Goal: Information Seeking & Learning: Check status

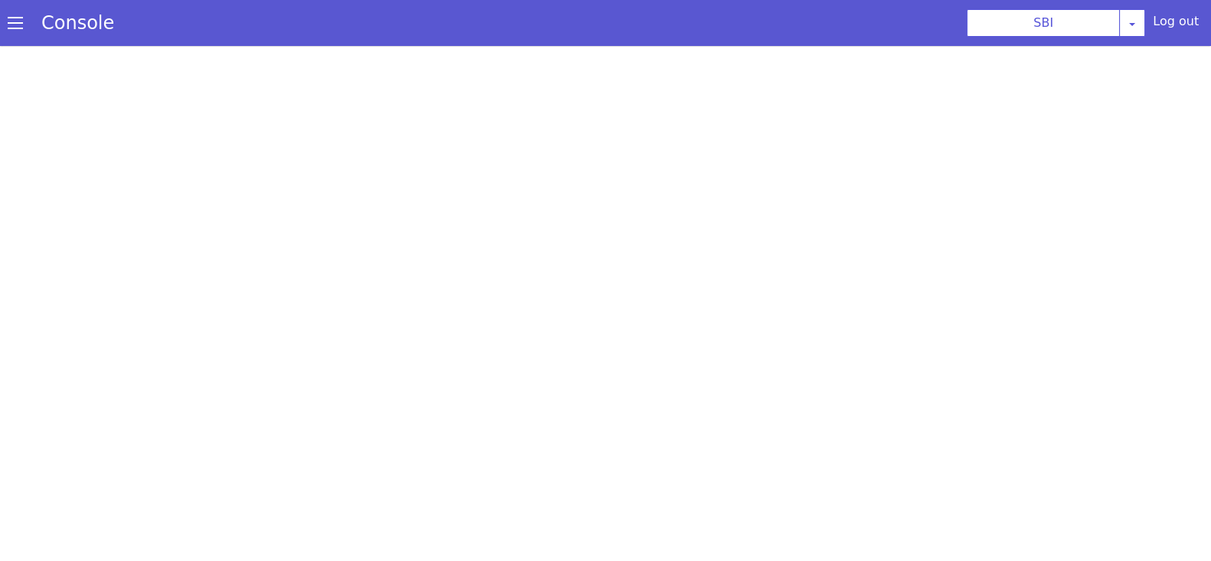
select select "TRANSFER"
select select "en"
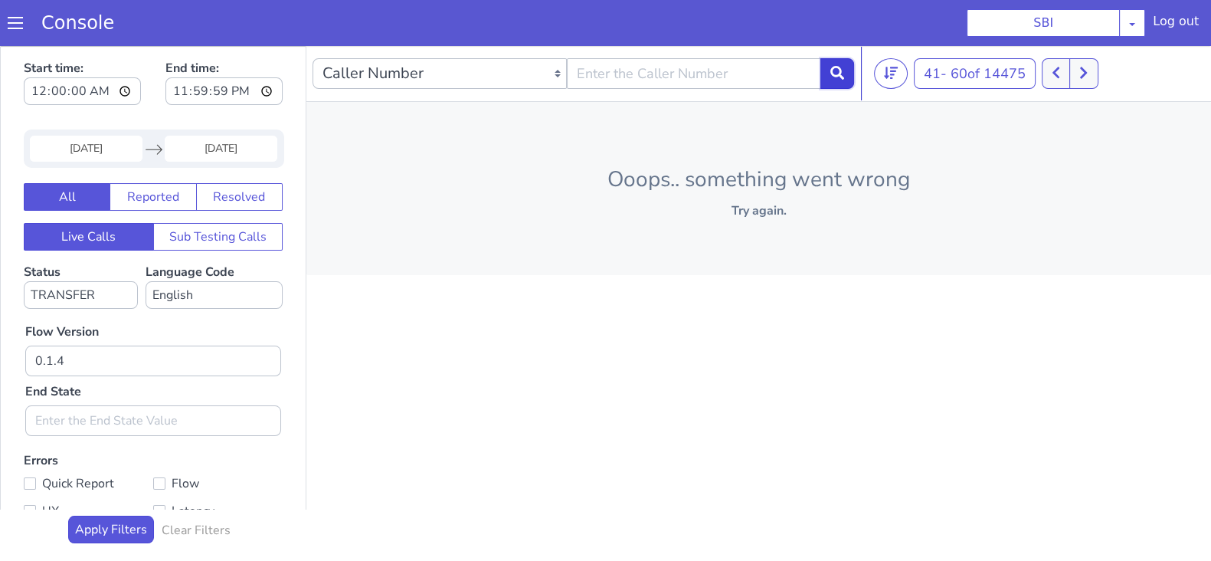
click at [831, 70] on icon at bounding box center [838, 73] width 14 height 14
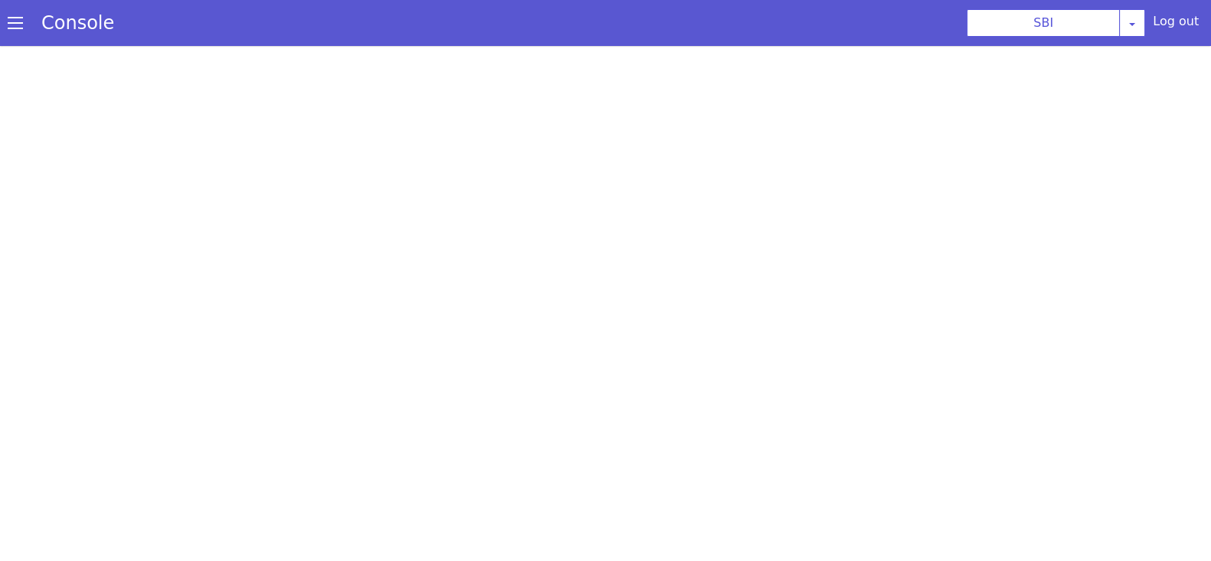
select select "TRANSFER"
select select "en"
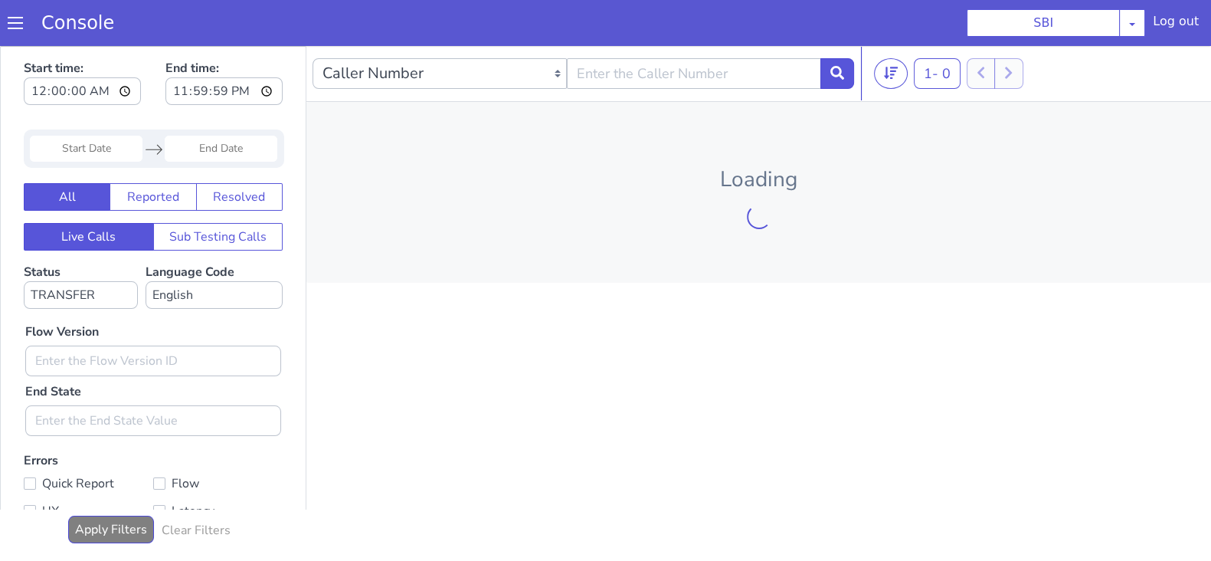
click at [89, 143] on input "Start Date" at bounding box center [86, 149] width 113 height 26
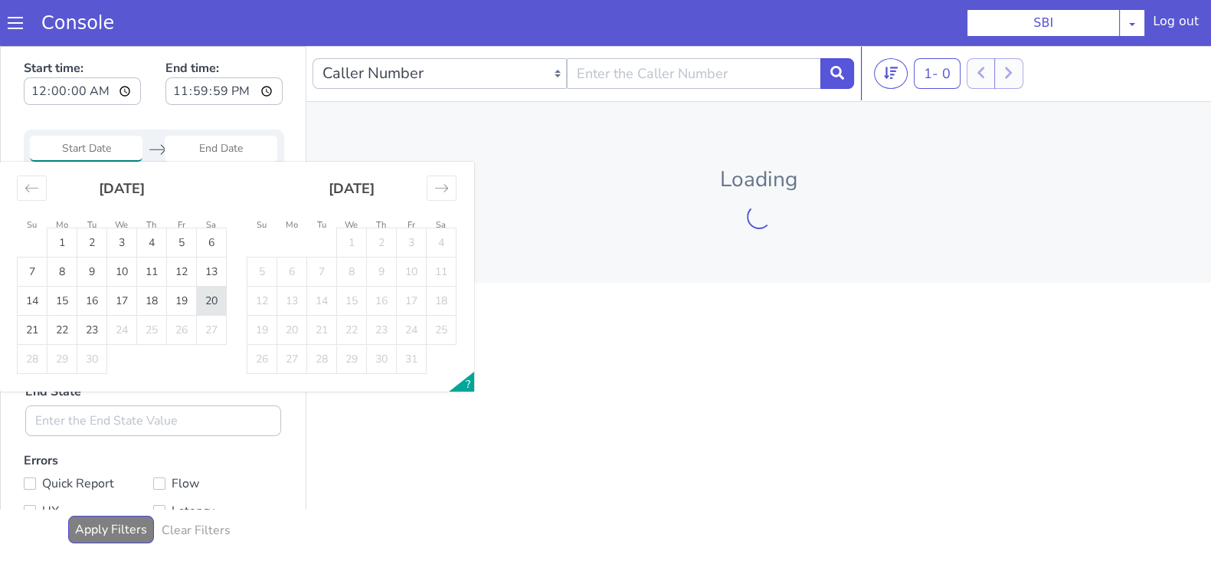
click at [209, 306] on td "20" at bounding box center [212, 301] width 30 height 29
type input "20 Sep 2025"
click at [209, 139] on input "End Date" at bounding box center [221, 149] width 113 height 26
click at [208, 301] on td "20" at bounding box center [212, 301] width 30 height 29
type input "20 Sep 2025"
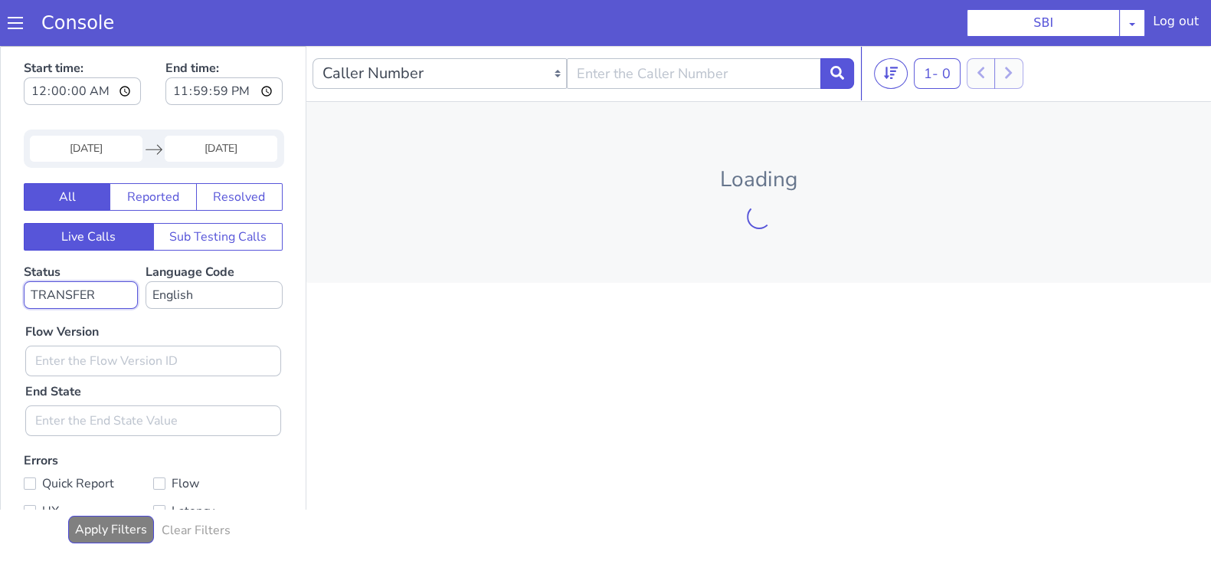
click at [88, 296] on select "No status selected HANGUP USER_HANGUP TRANSFER UNKNOWN" at bounding box center [81, 295] width 114 height 28
click at [24, 281] on select "No status selected HANGUP USER_HANGUP TRANSFER UNKNOWN" at bounding box center [81, 295] width 114 height 28
click at [188, 303] on select "No language selected Hindi English Tamil Telugu Kanada Marathi Malayalam Gujara…" at bounding box center [214, 295] width 137 height 28
click at [146, 281] on select "No language selected Hindi English Tamil Telugu Kanada Marathi Malayalam Gujara…" at bounding box center [214, 295] width 137 height 28
click at [88, 370] on input "text" at bounding box center [153, 361] width 256 height 31
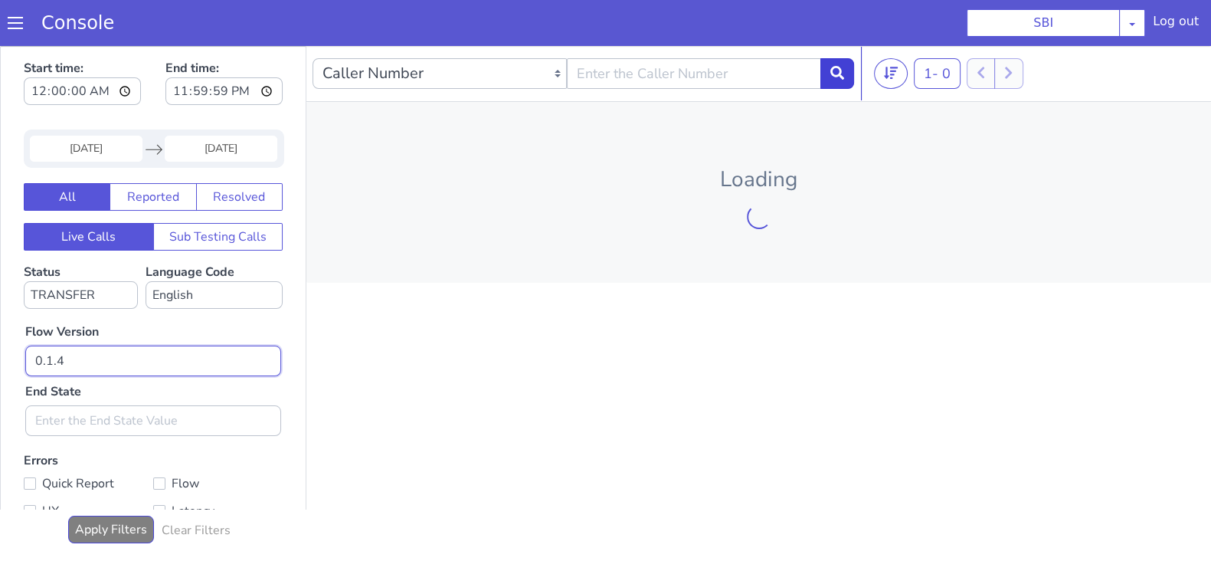
type input "0.1.4"
click at [841, 80] on button at bounding box center [838, 73] width 34 height 31
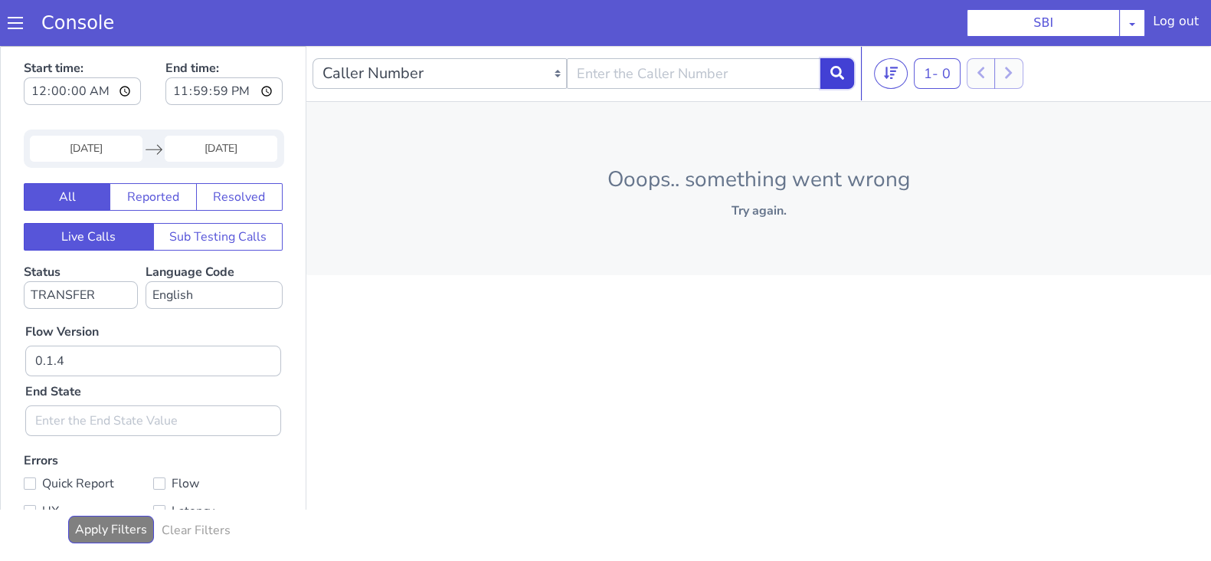
click at [838, 66] on icon at bounding box center [838, 73] width 14 height 14
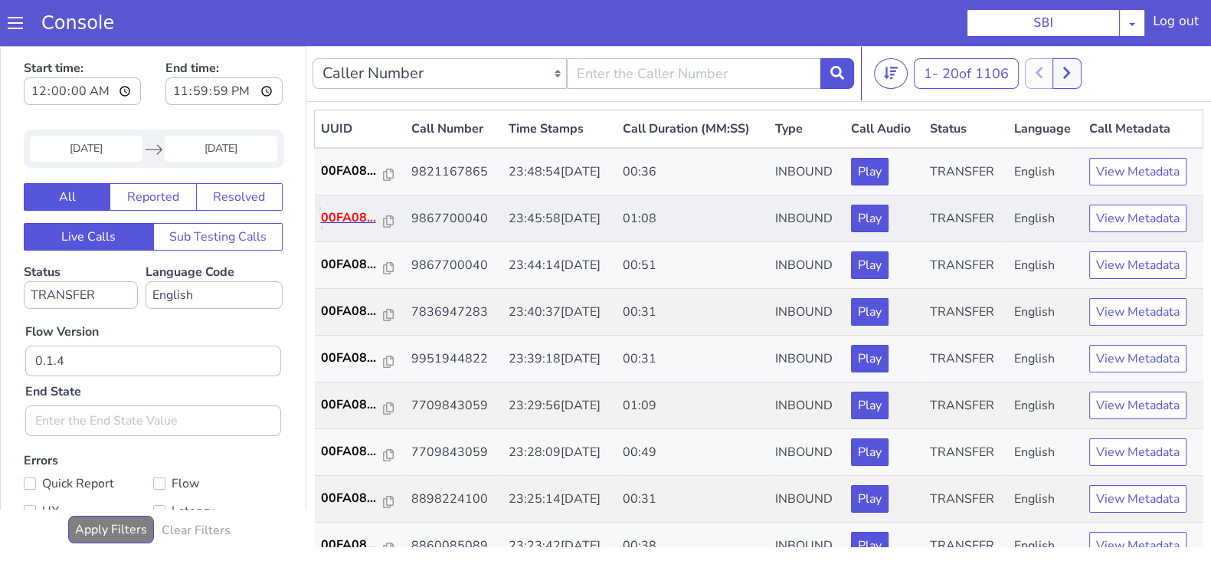
click at [343, 216] on p "00FA08..." at bounding box center [352, 217] width 63 height 18
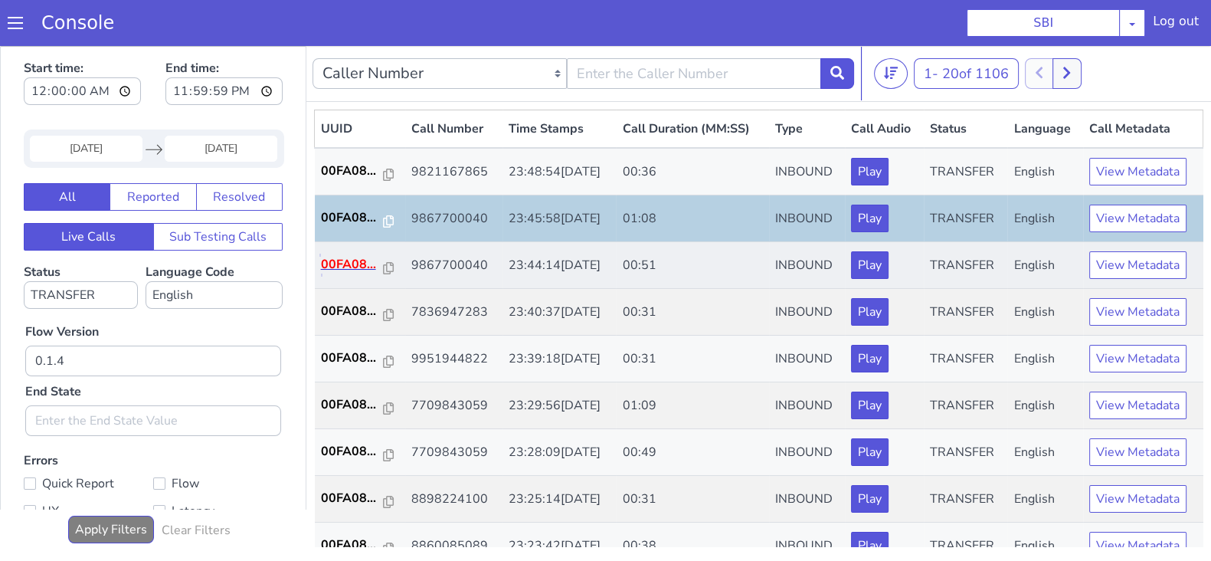
click at [344, 257] on p "00FA08..." at bounding box center [352, 264] width 63 height 18
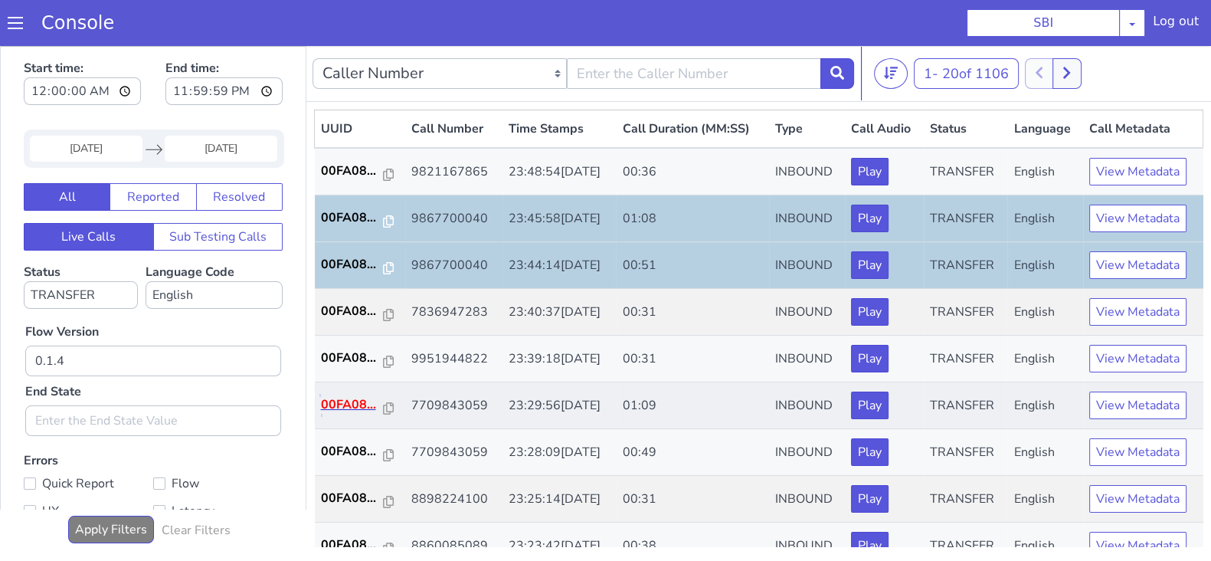
click at [352, 408] on p "00FA08..." at bounding box center [352, 404] width 63 height 18
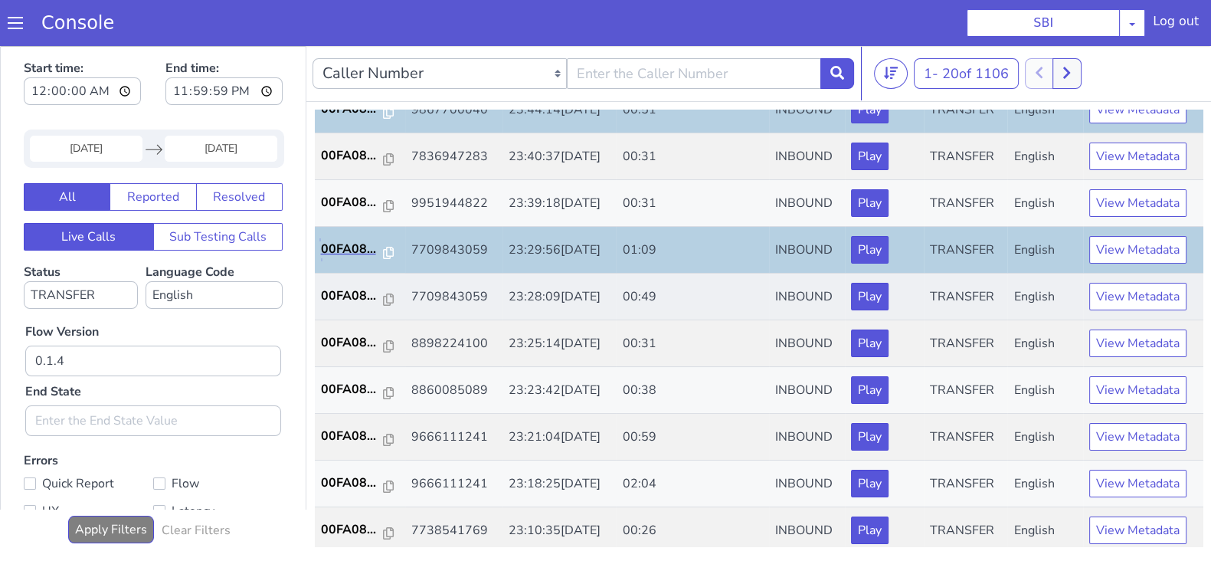
scroll to position [191, 0]
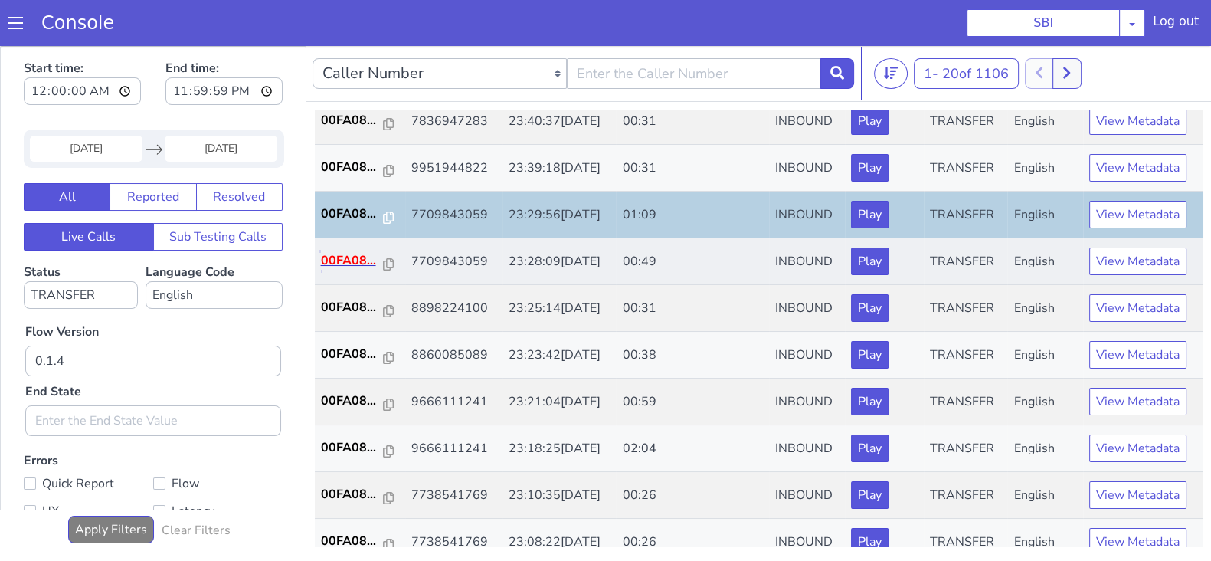
click at [361, 251] on p "00FA08..." at bounding box center [352, 260] width 63 height 18
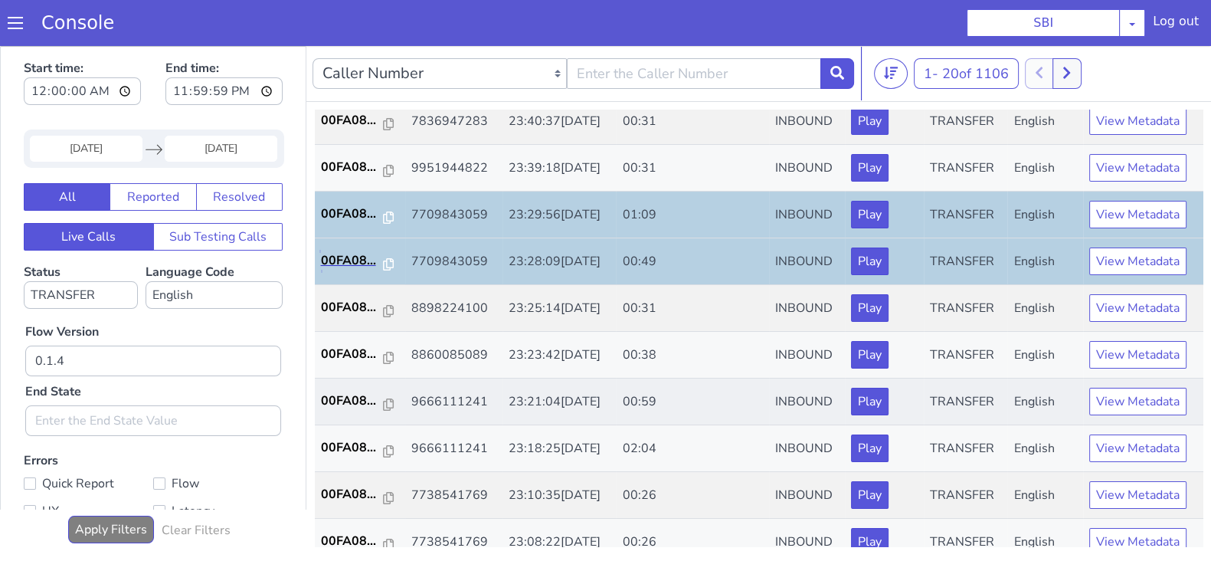
scroll to position [287, 0]
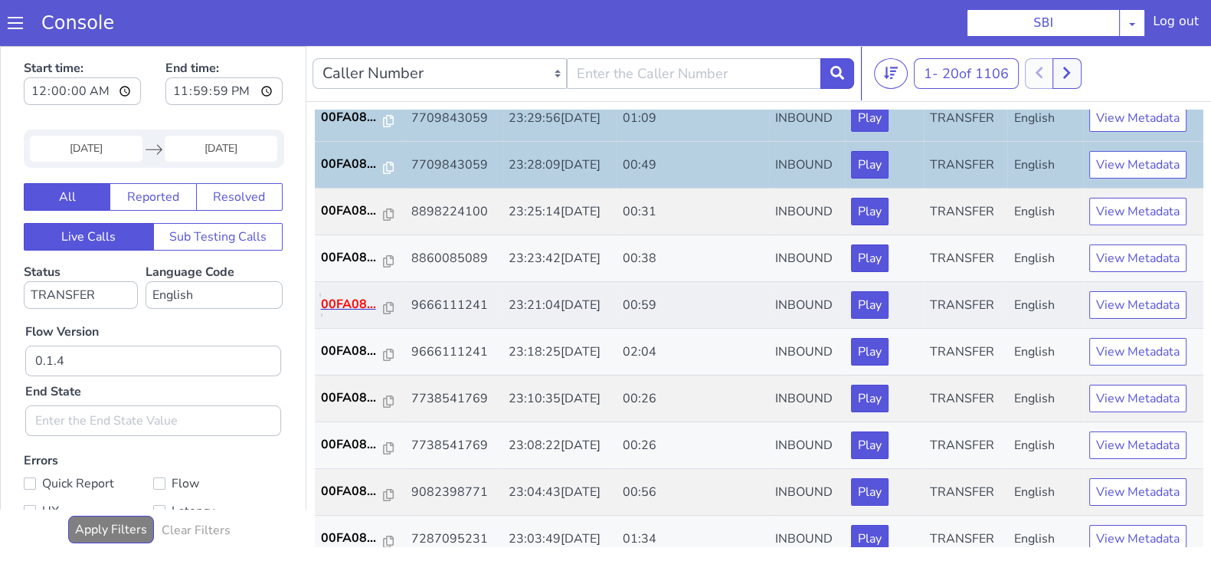
click at [345, 304] on p "00FA08..." at bounding box center [352, 304] width 63 height 18
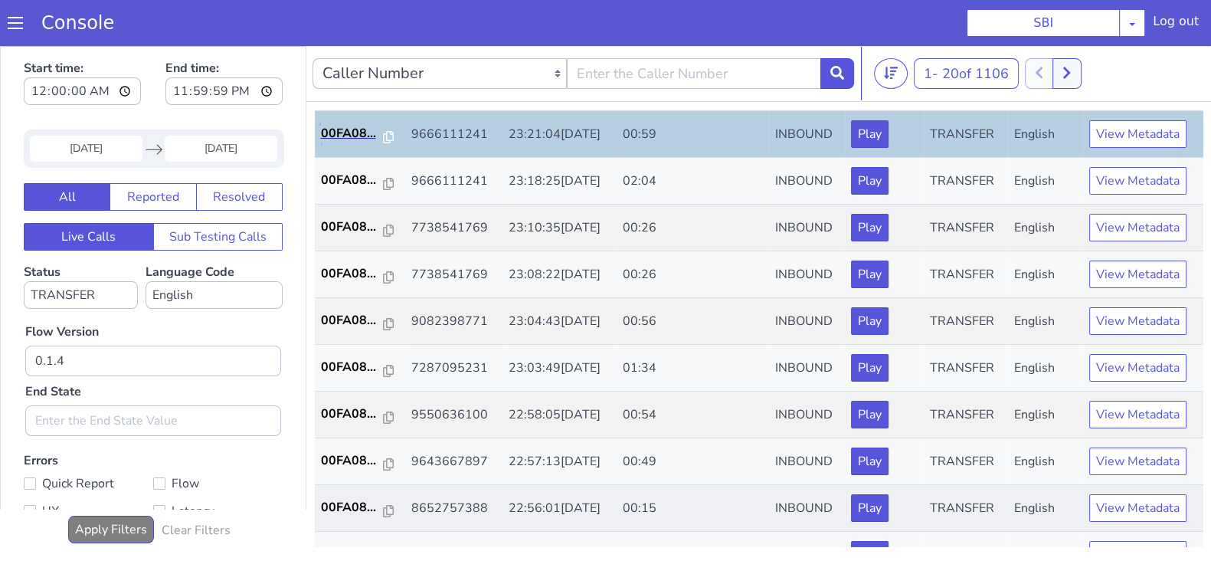
scroll to position [533, 0]
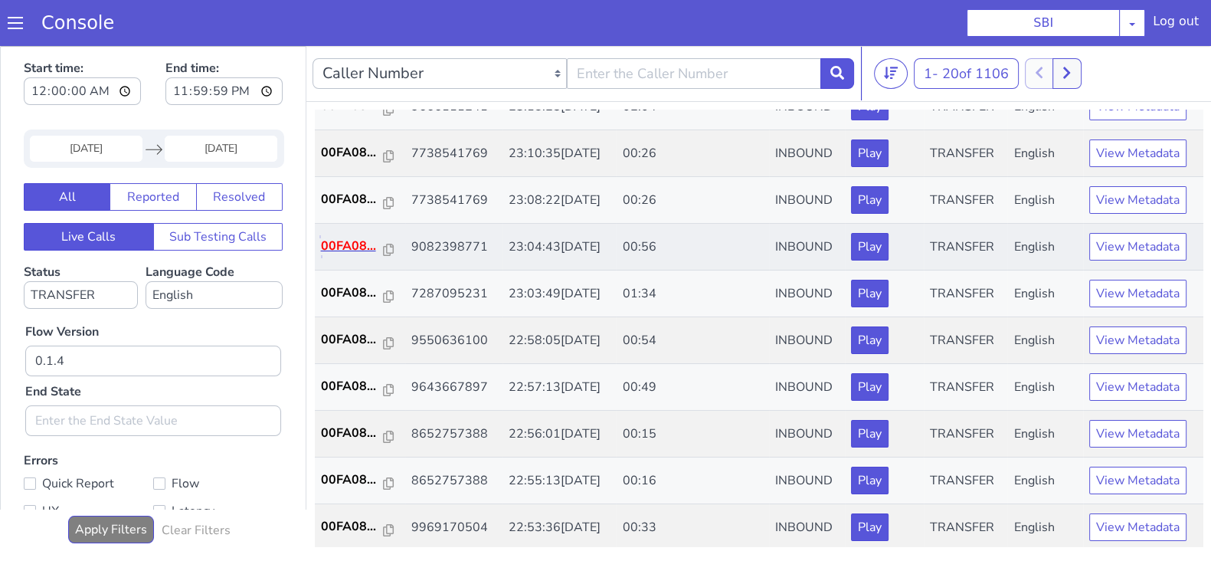
click at [333, 246] on p "00FA08..." at bounding box center [352, 246] width 63 height 18
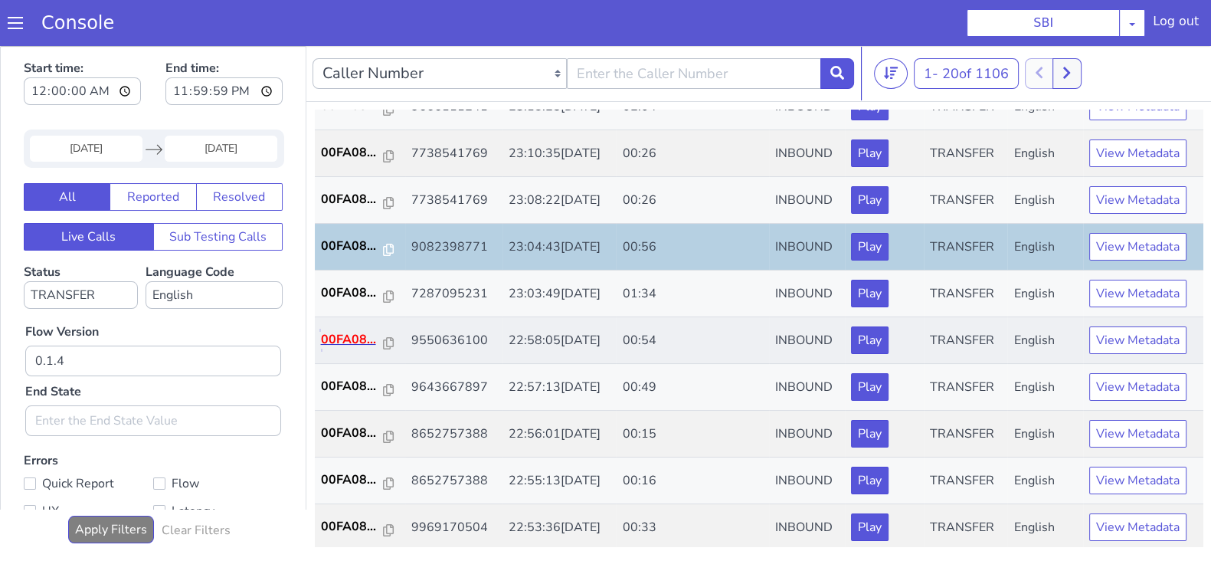
click at [352, 332] on p "00FA08..." at bounding box center [352, 339] width 63 height 18
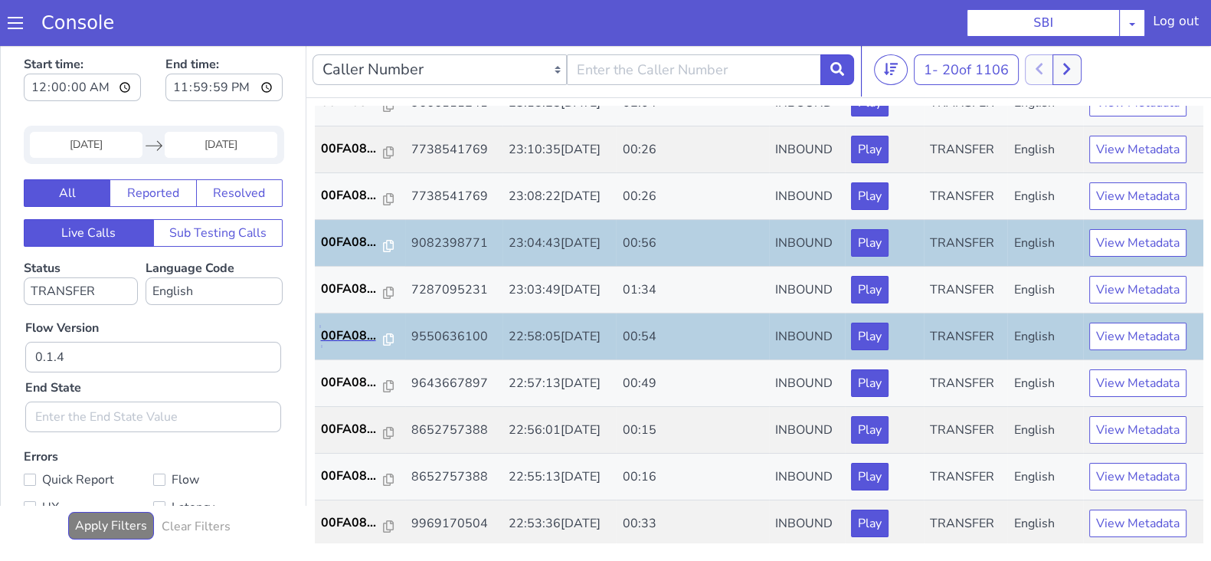
scroll to position [4, 0]
click at [1070, 70] on icon at bounding box center [1067, 69] width 7 height 11
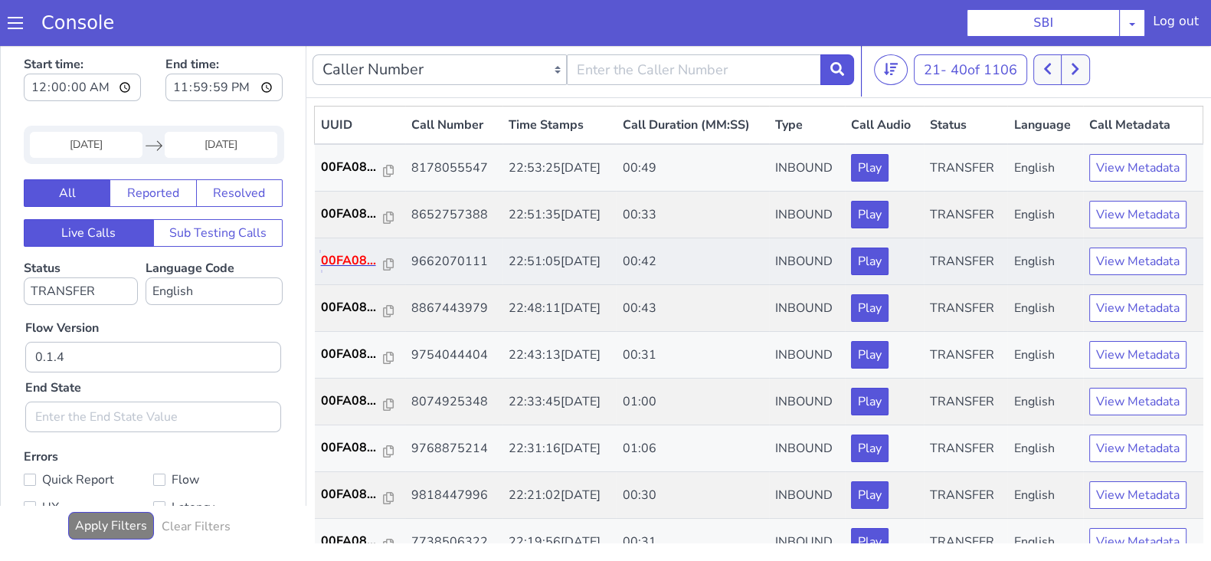
click at [346, 251] on p "00FA08..." at bounding box center [352, 260] width 63 height 18
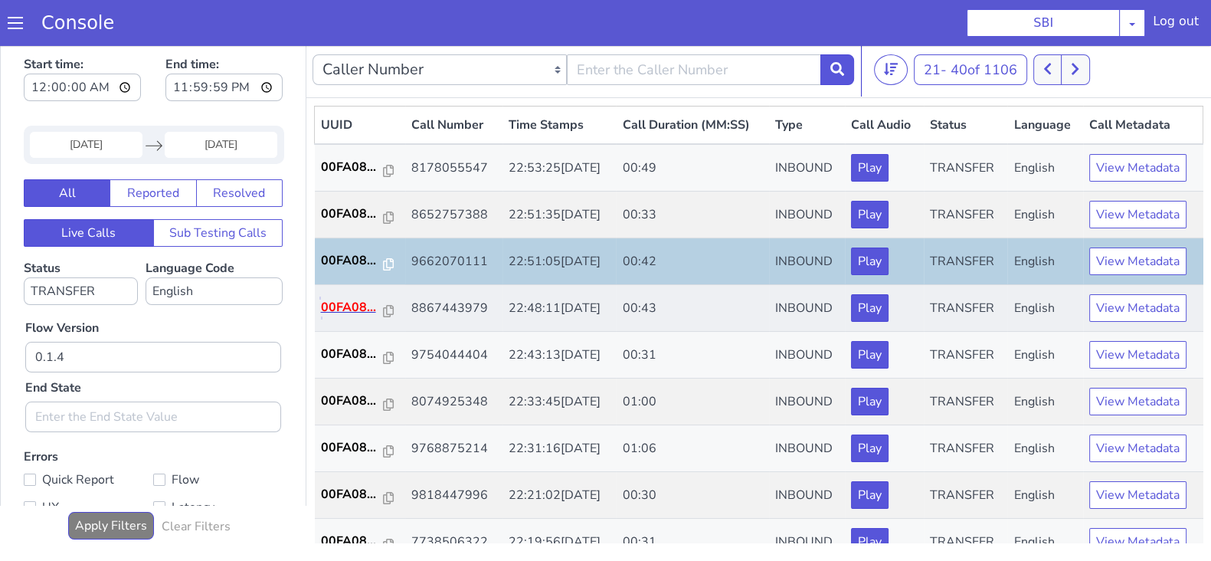
click at [354, 298] on p "00FA08..." at bounding box center [352, 307] width 63 height 18
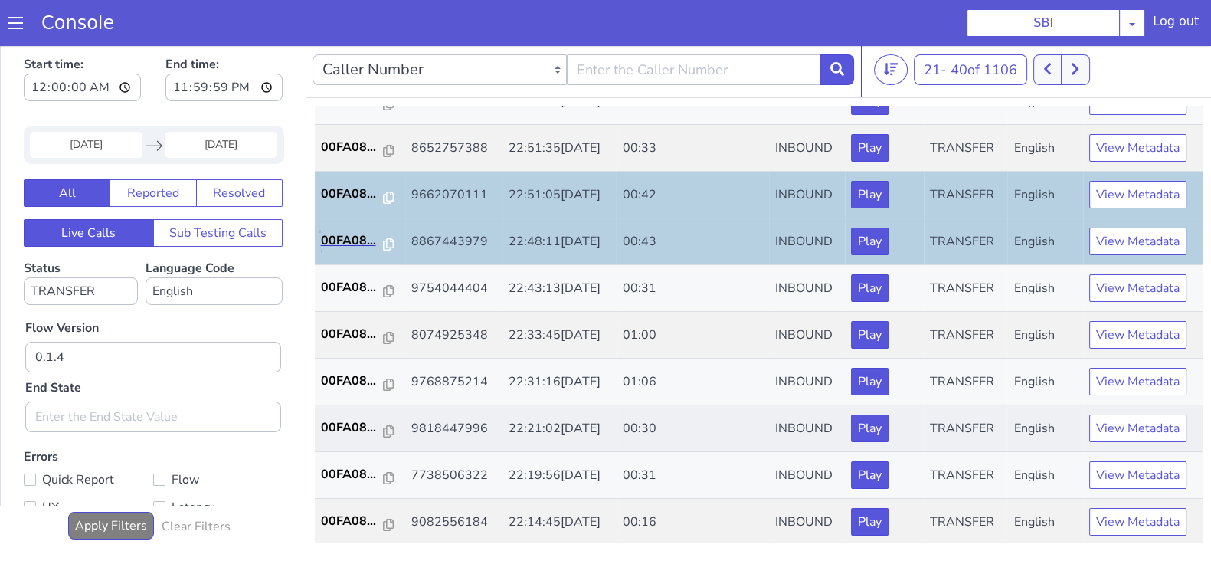
scroll to position [95, 0]
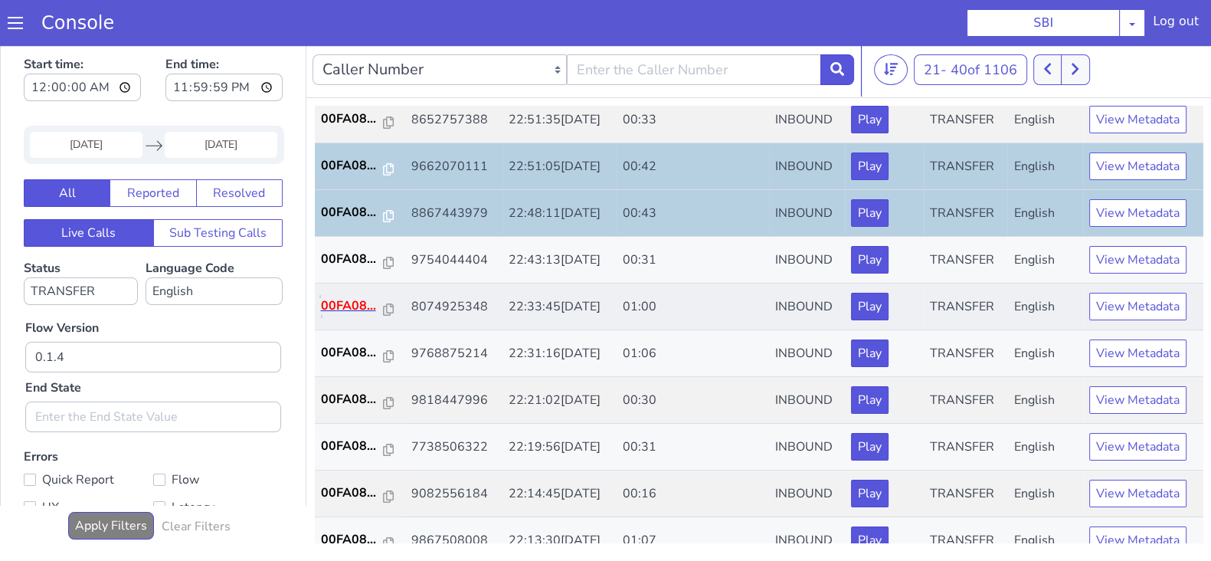
click at [337, 297] on p "00FA08..." at bounding box center [352, 306] width 63 height 18
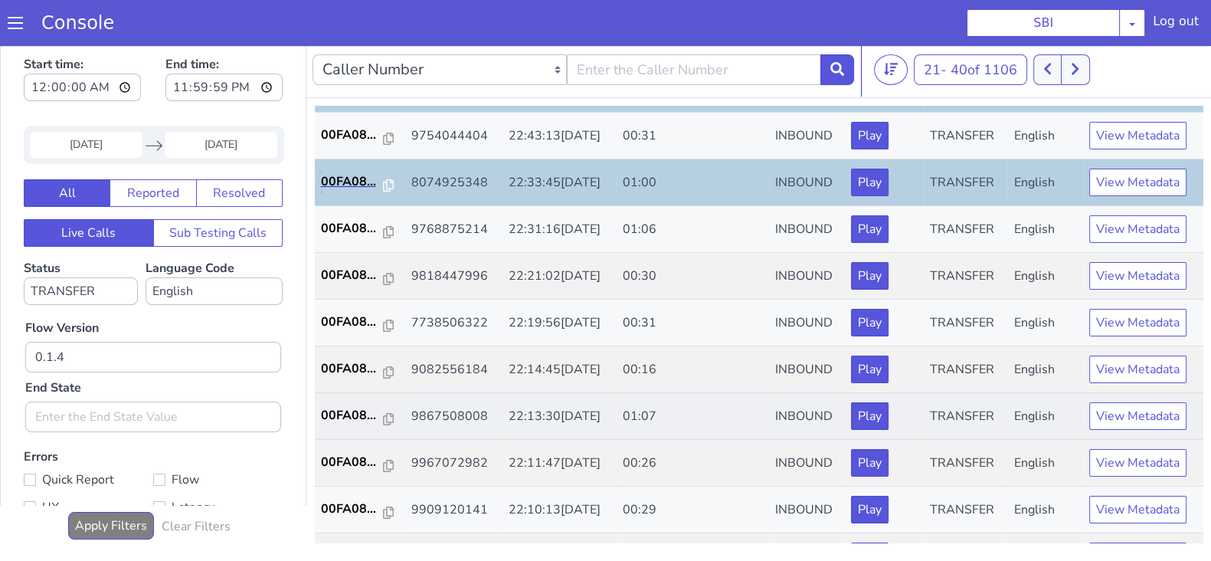
scroll to position [287, 0]
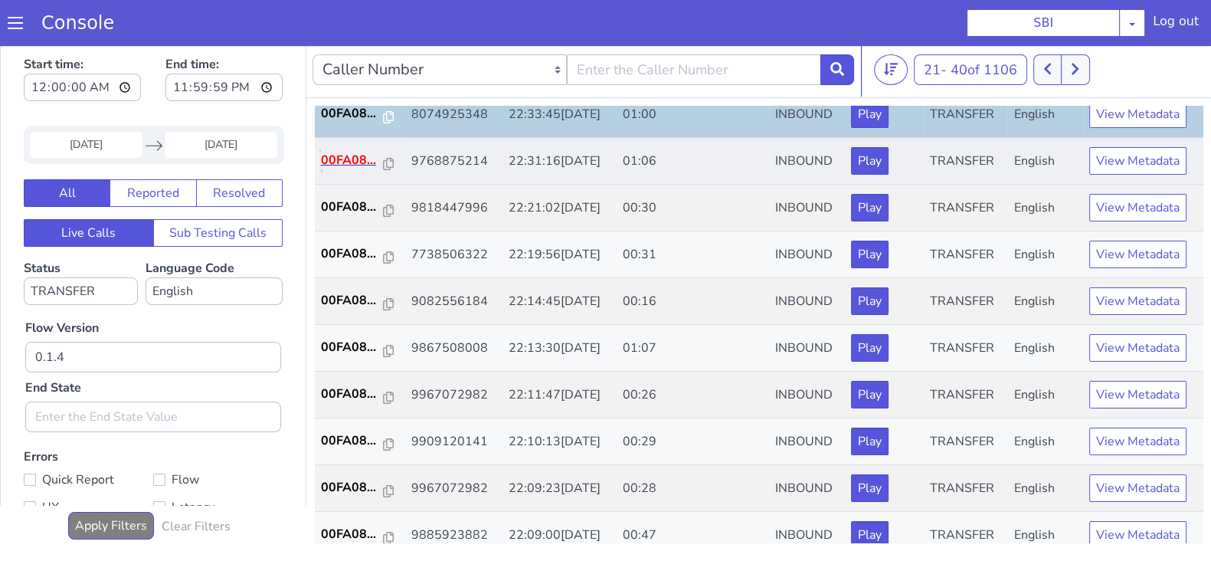
click at [339, 154] on p "00FA08..." at bounding box center [352, 160] width 63 height 18
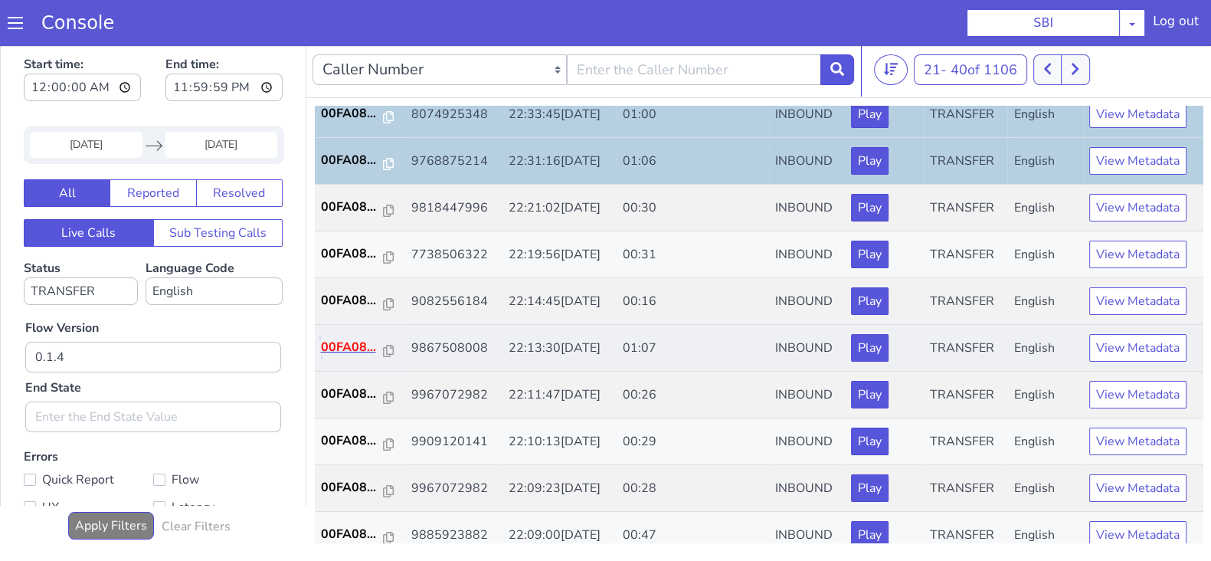
click at [352, 338] on p "00FA08..." at bounding box center [352, 347] width 63 height 18
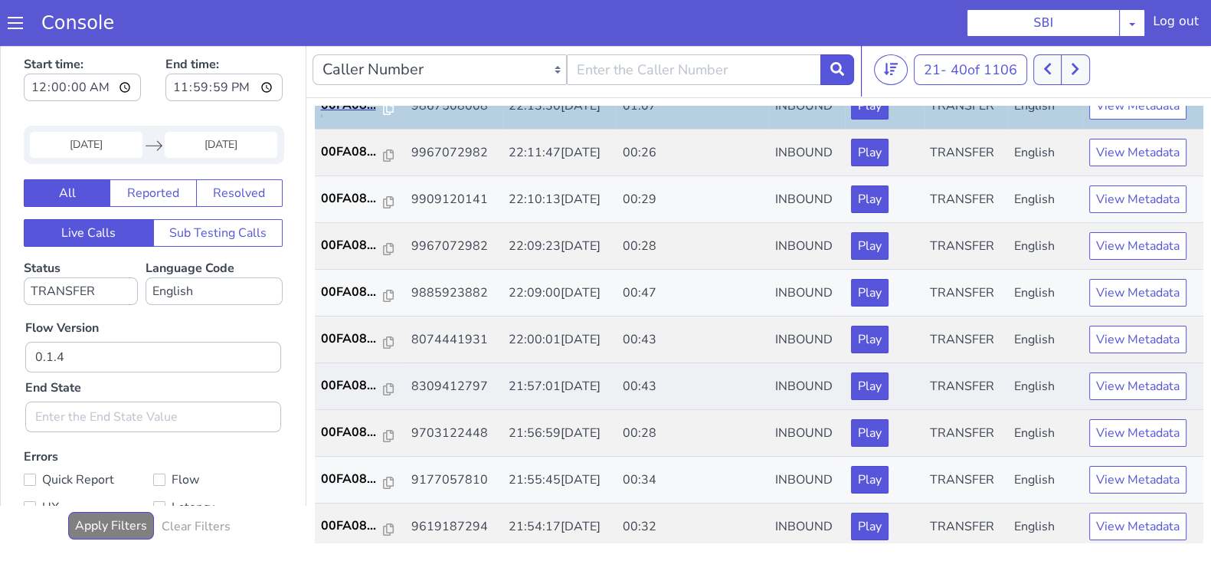
scroll to position [533, 0]
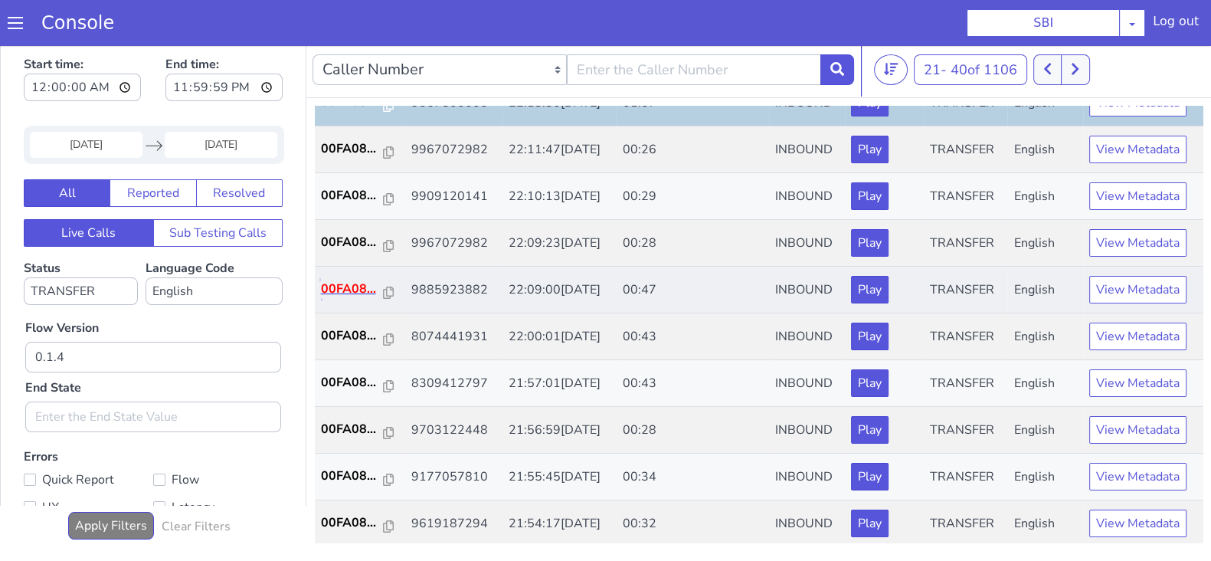
click at [344, 286] on p "00FA08..." at bounding box center [352, 289] width 63 height 18
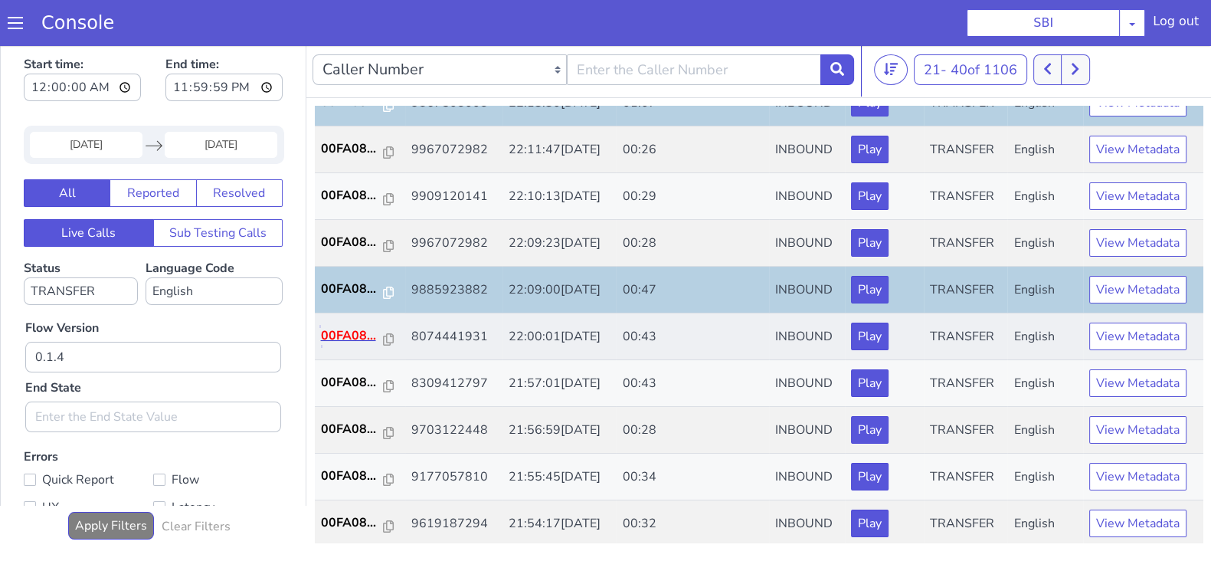
click at [354, 326] on p "00FA08..." at bounding box center [352, 335] width 63 height 18
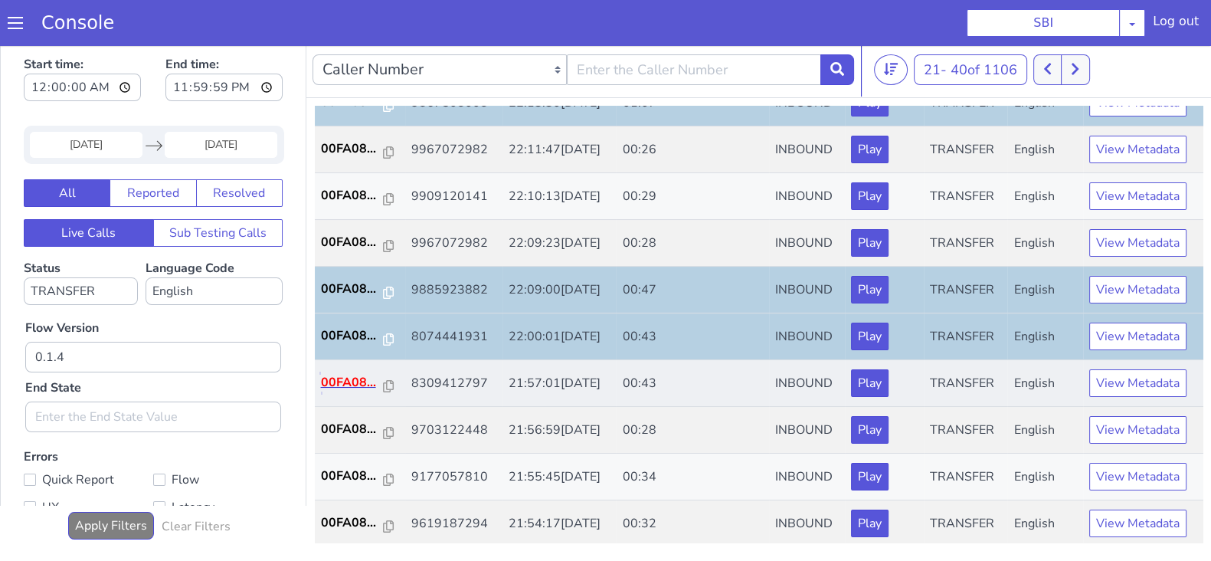
click at [345, 375] on p "00FA08..." at bounding box center [352, 382] width 63 height 18
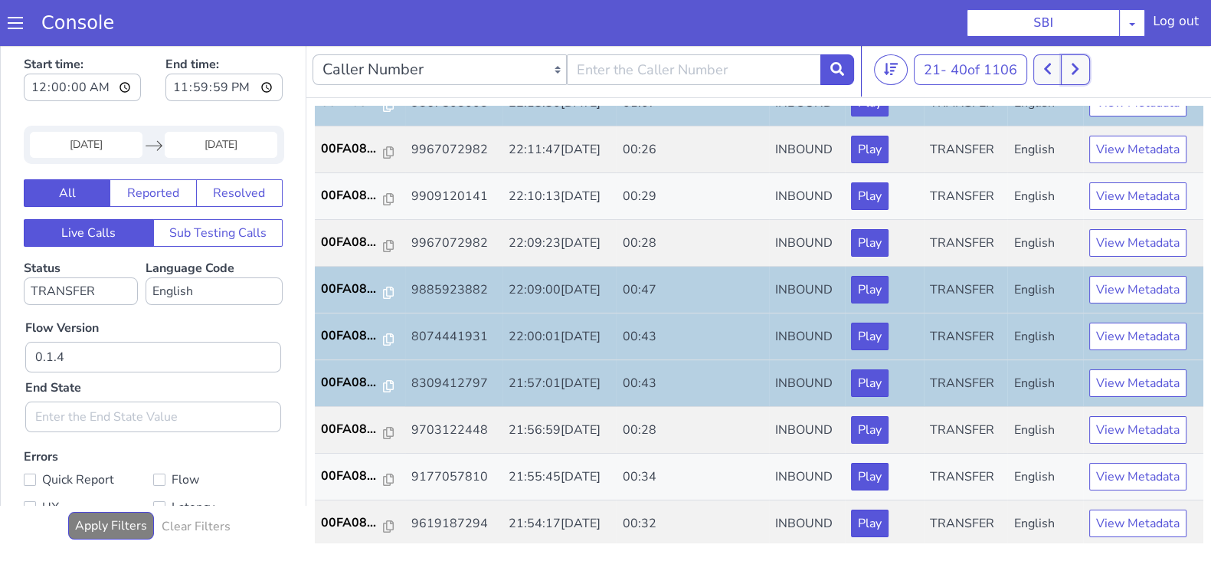
click at [1087, 74] on button at bounding box center [1075, 69] width 28 height 31
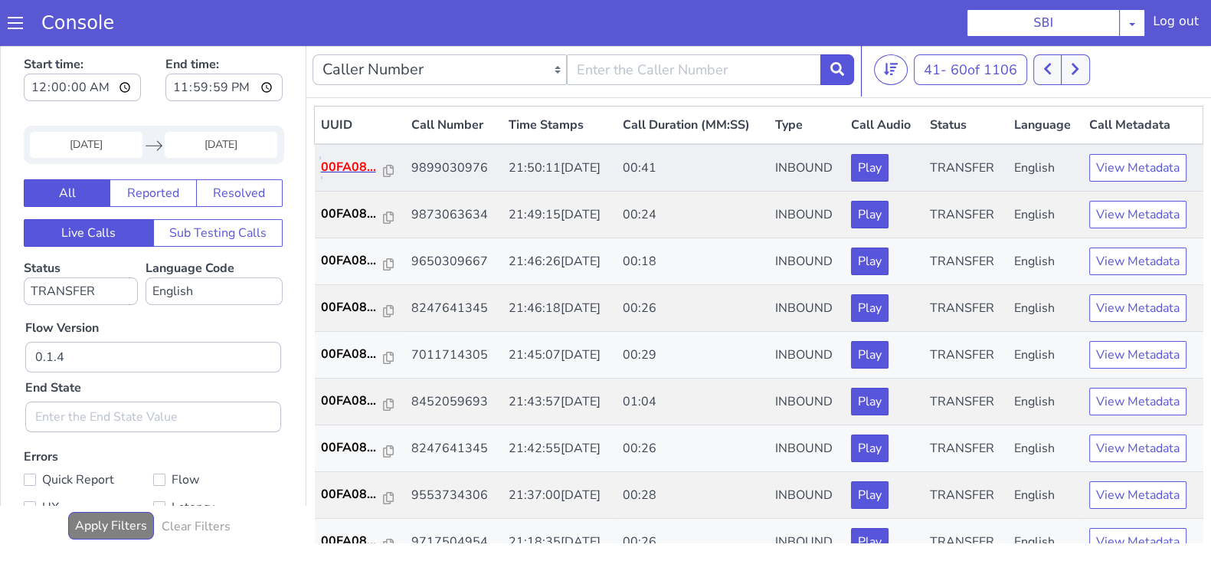
click at [352, 162] on p "00FA08..." at bounding box center [352, 167] width 63 height 18
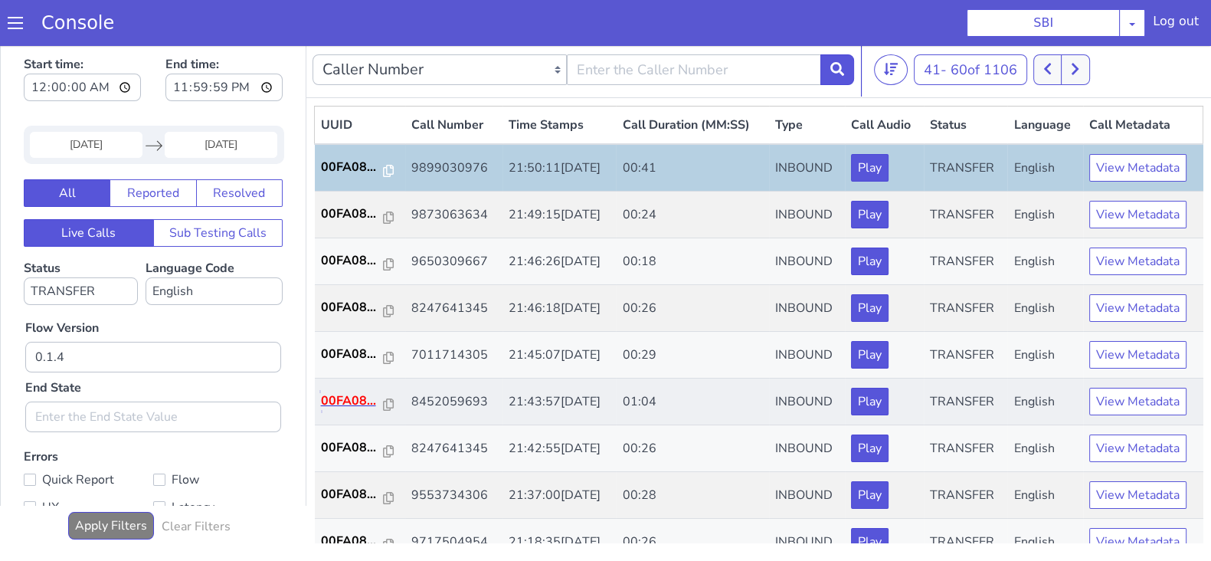
click at [337, 398] on p "00FA08..." at bounding box center [352, 401] width 63 height 18
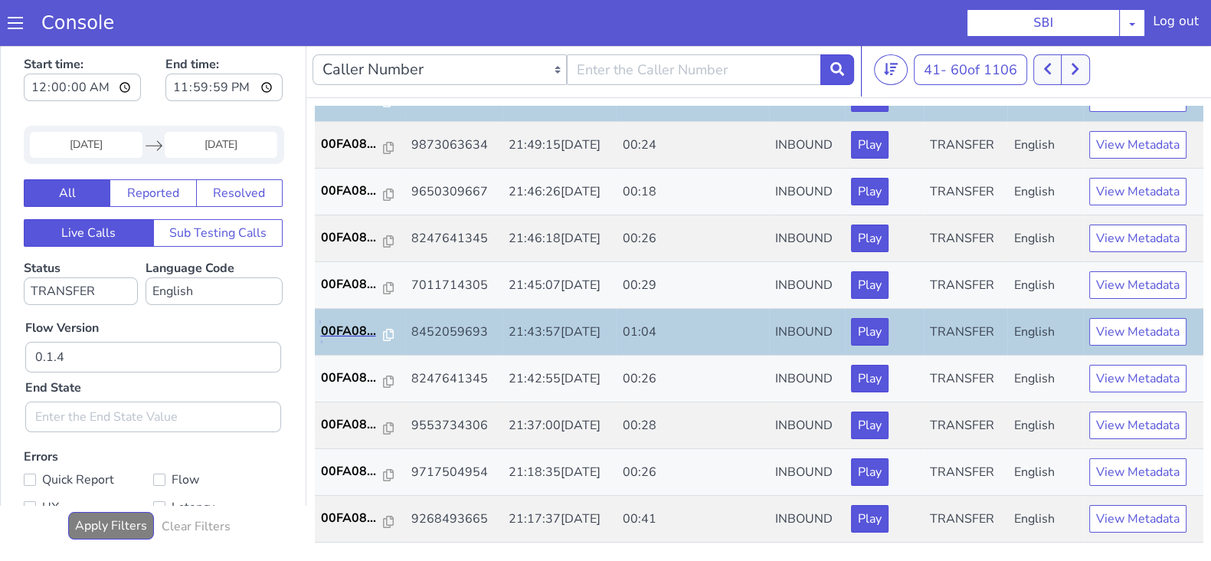
scroll to position [191, 0]
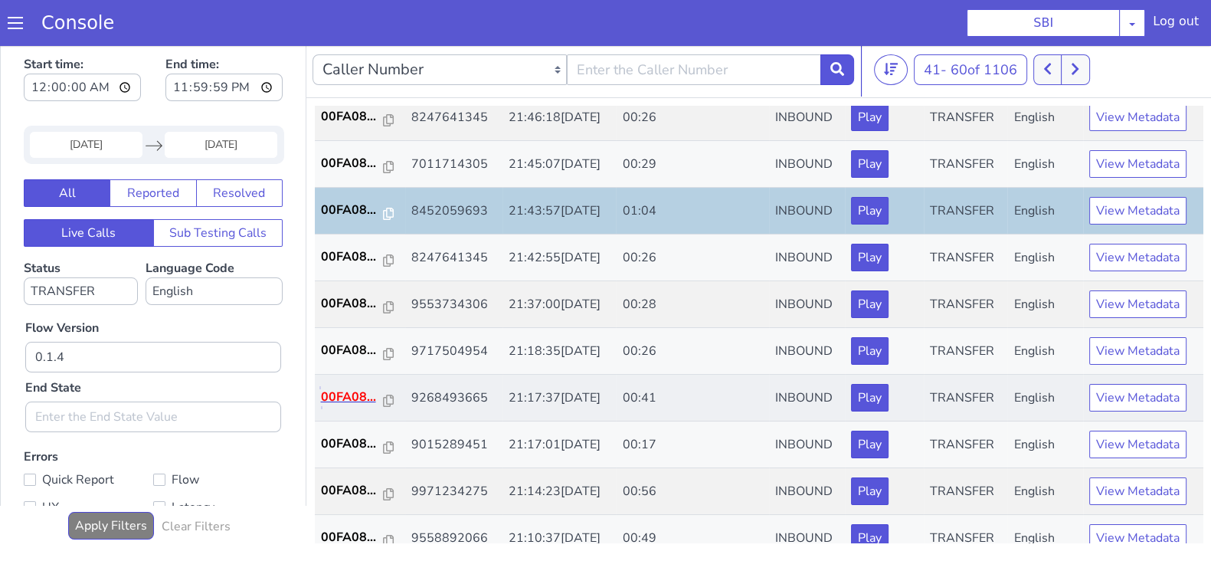
click at [358, 396] on p "00FA08..." at bounding box center [352, 397] width 63 height 18
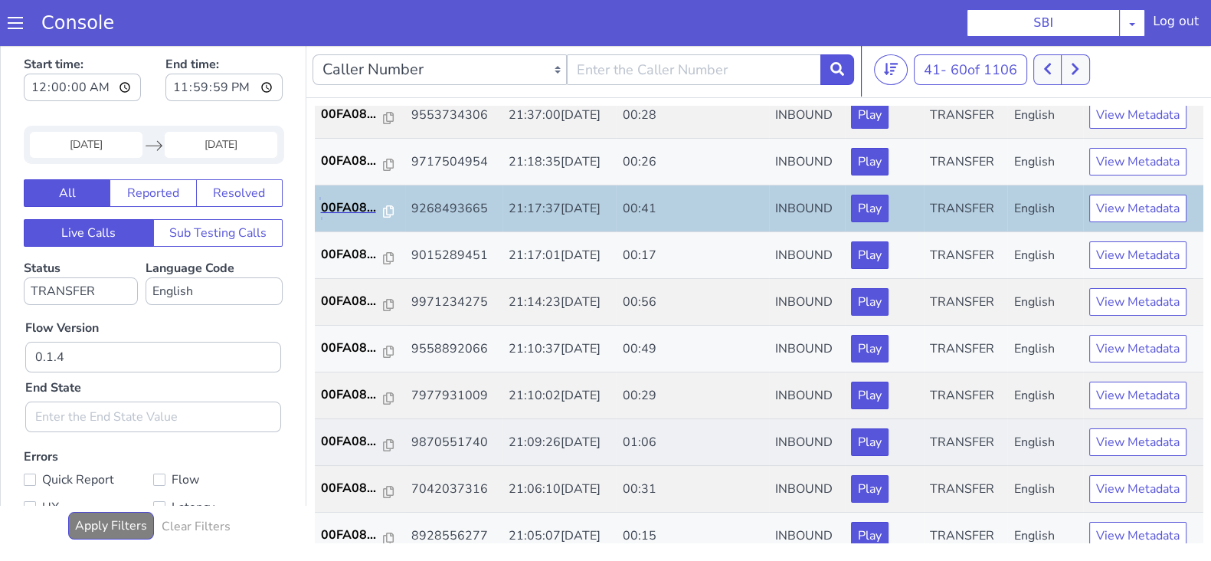
scroll to position [382, 0]
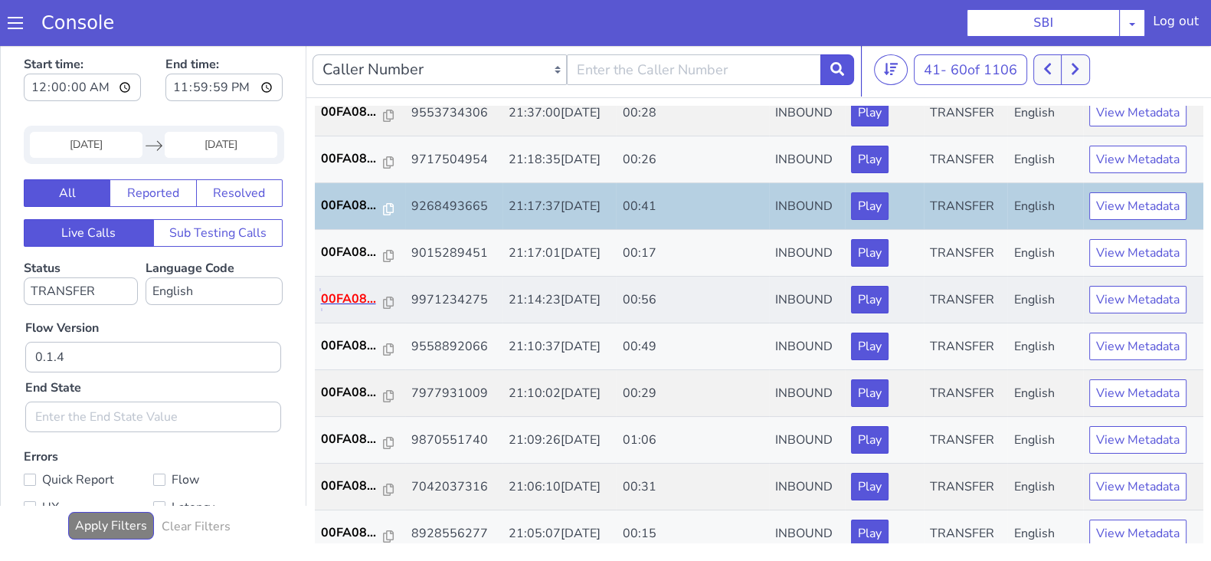
click at [339, 295] on p "00FA08..." at bounding box center [352, 299] width 63 height 18
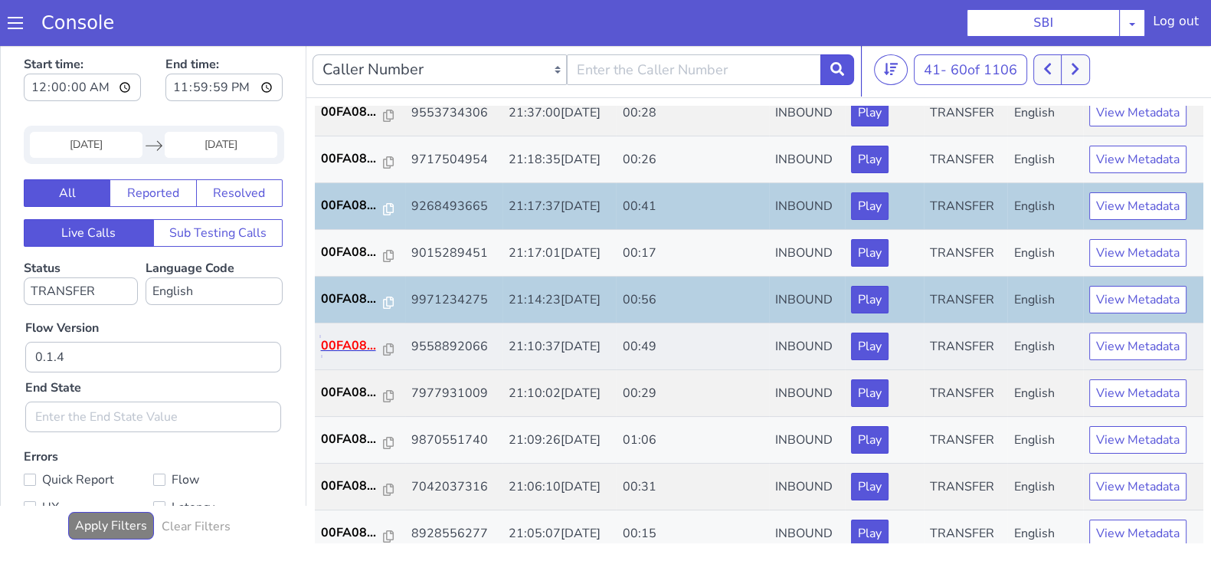
click at [343, 339] on p "00FA08..." at bounding box center [352, 345] width 63 height 18
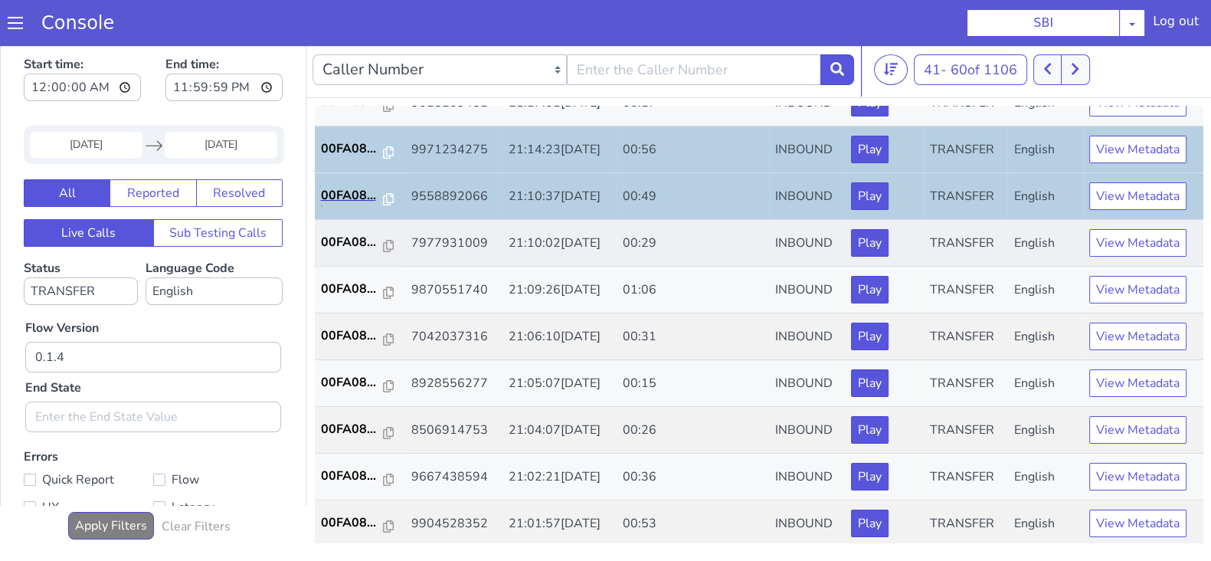
scroll to position [533, 0]
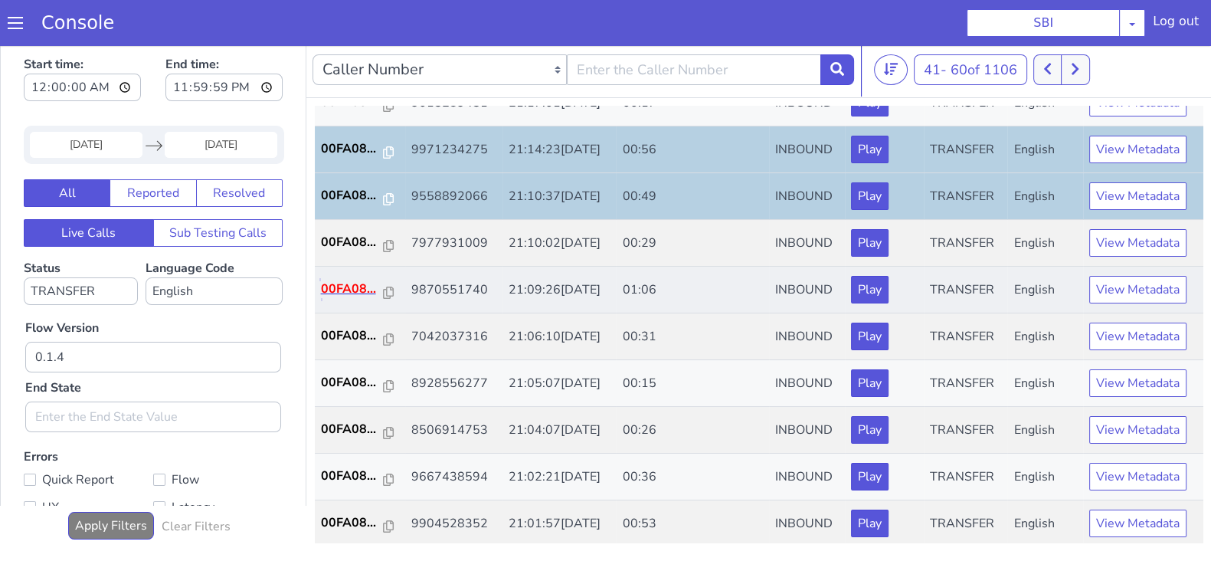
click at [349, 284] on p "00FA08..." at bounding box center [352, 289] width 63 height 18
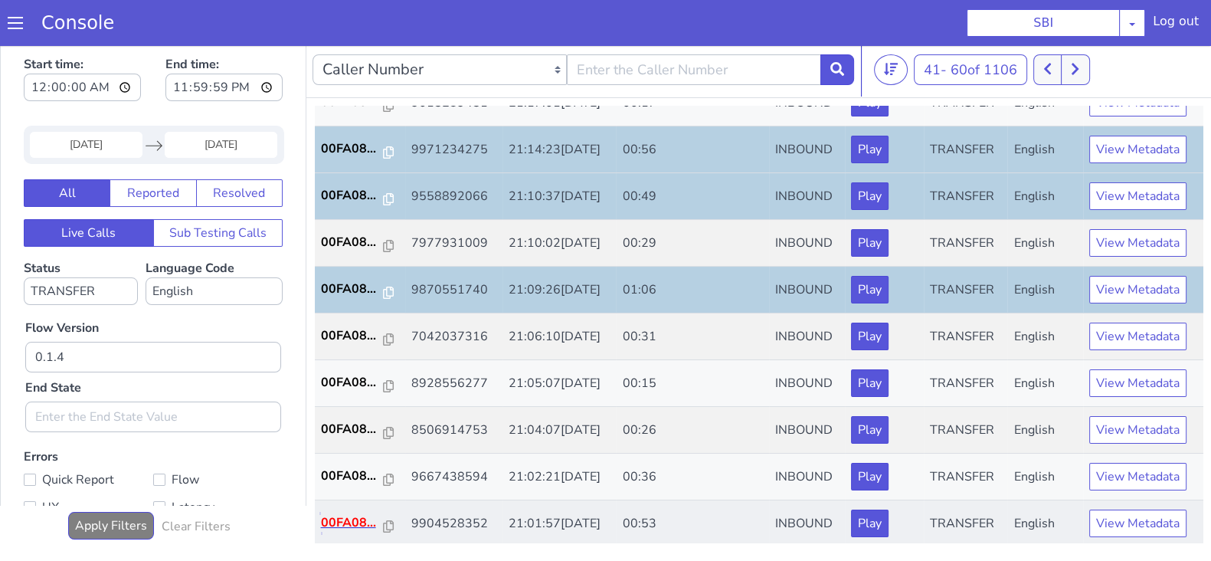
click at [343, 519] on p "00FA08..." at bounding box center [352, 522] width 63 height 18
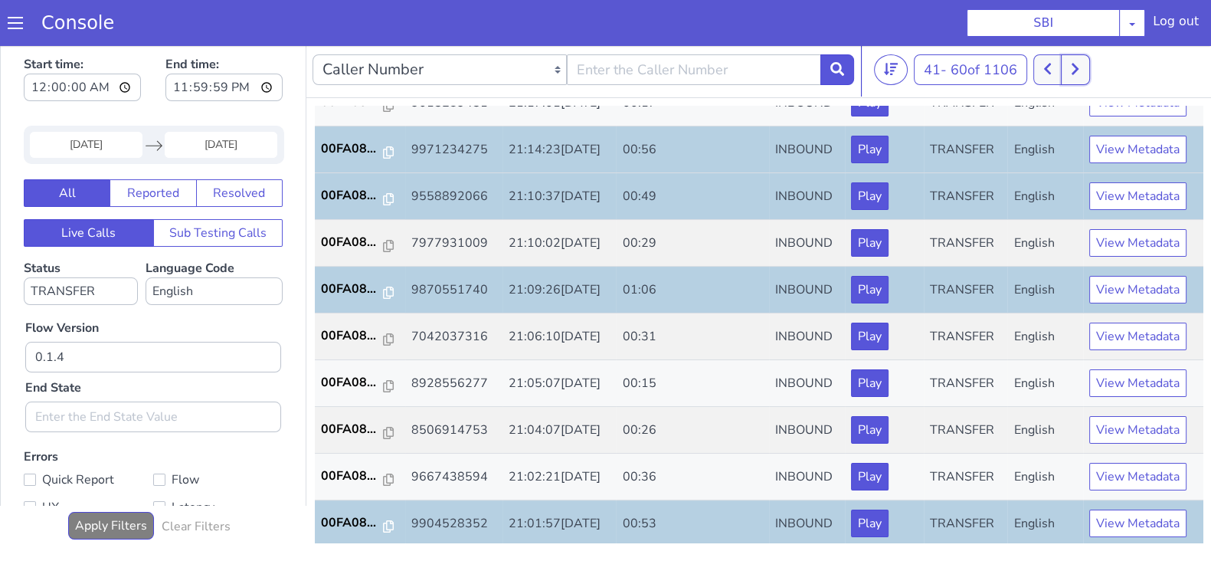
click at [1086, 70] on button at bounding box center [1075, 69] width 28 height 31
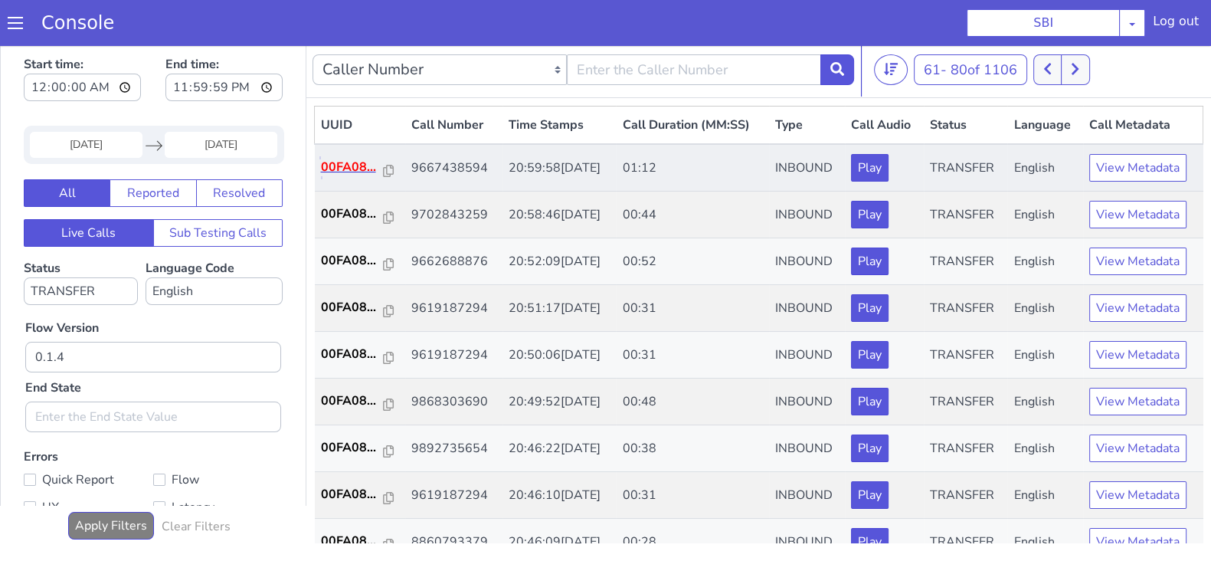
click at [337, 166] on p "00FA08..." at bounding box center [352, 167] width 63 height 18
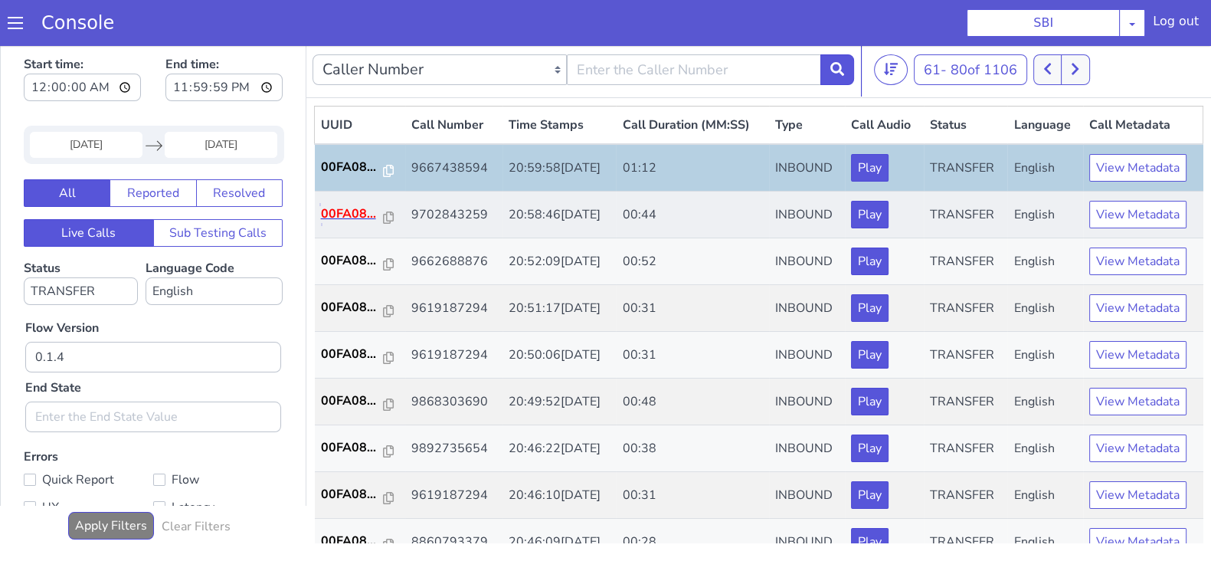
click at [345, 210] on p "00FA08..." at bounding box center [352, 214] width 63 height 18
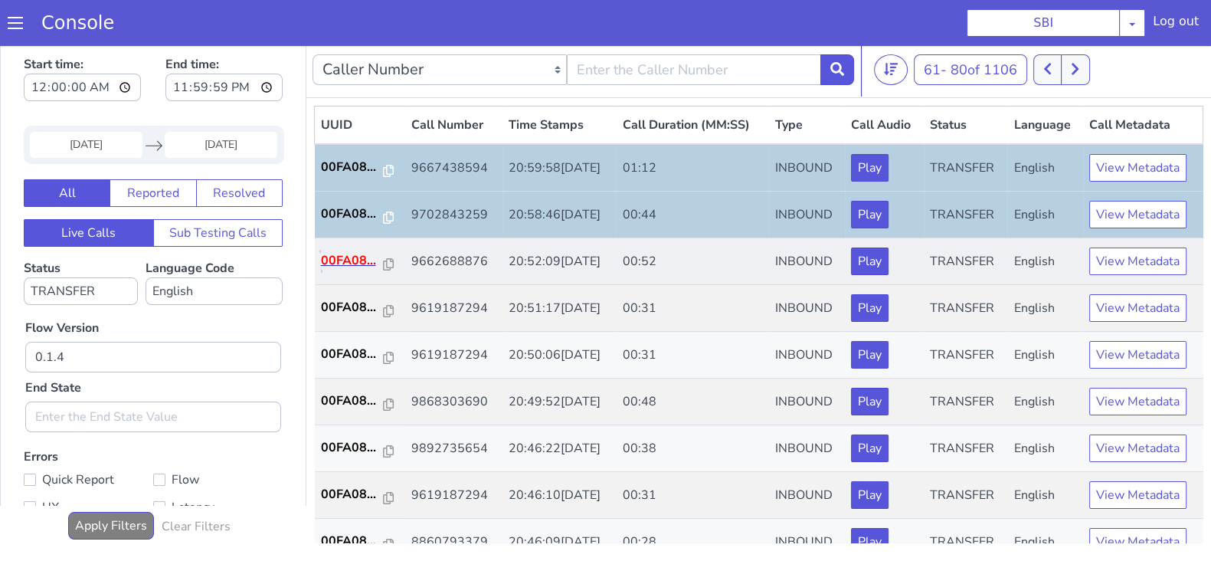
click at [352, 263] on p "00FA08..." at bounding box center [352, 260] width 63 height 18
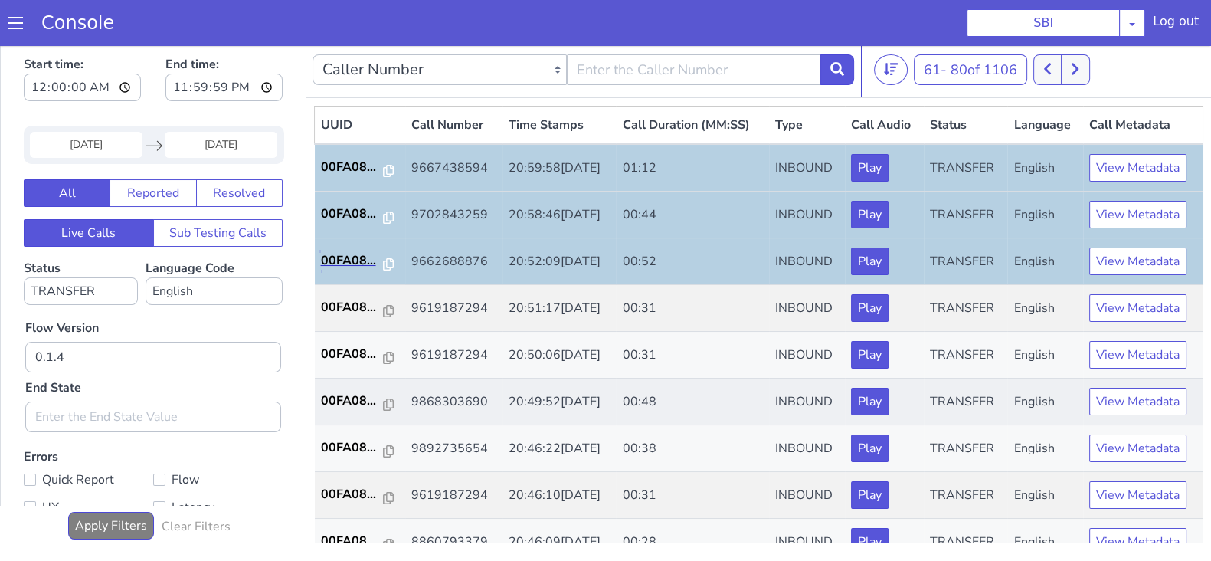
scroll to position [95, 0]
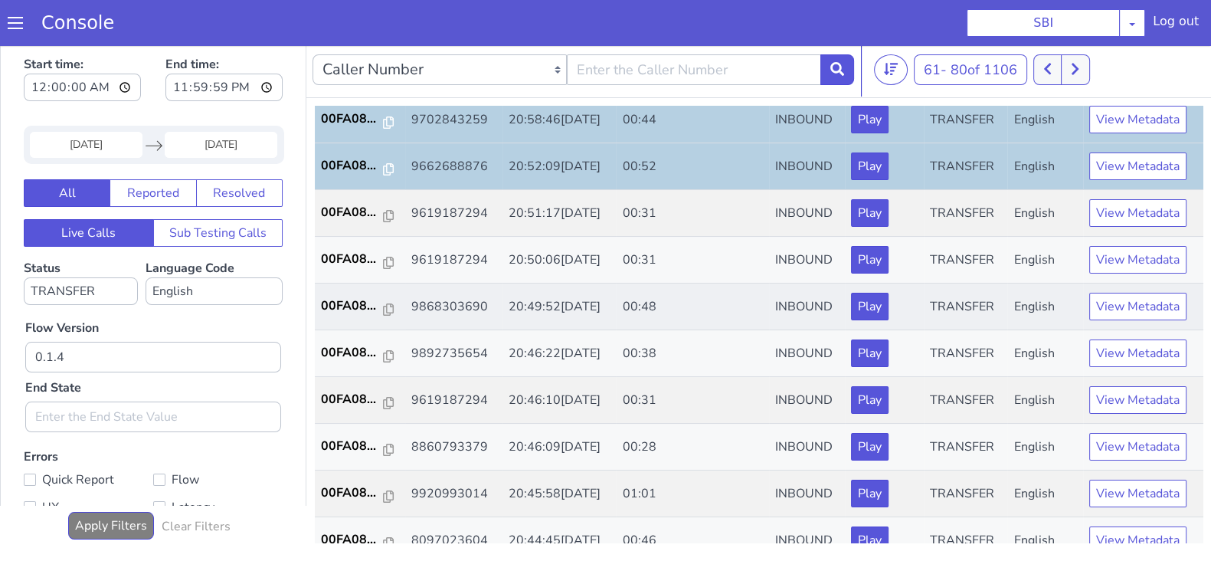
click at [344, 315] on td "00FA08..." at bounding box center [360, 307] width 90 height 47
click at [348, 304] on p "00FA08..." at bounding box center [352, 306] width 63 height 18
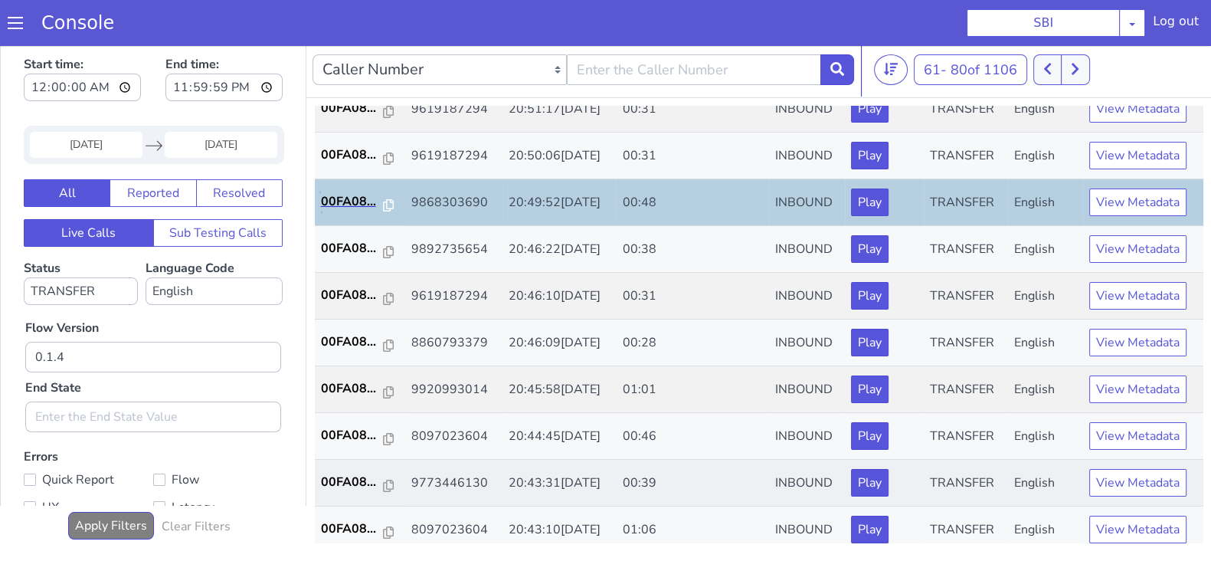
scroll to position [287, 0]
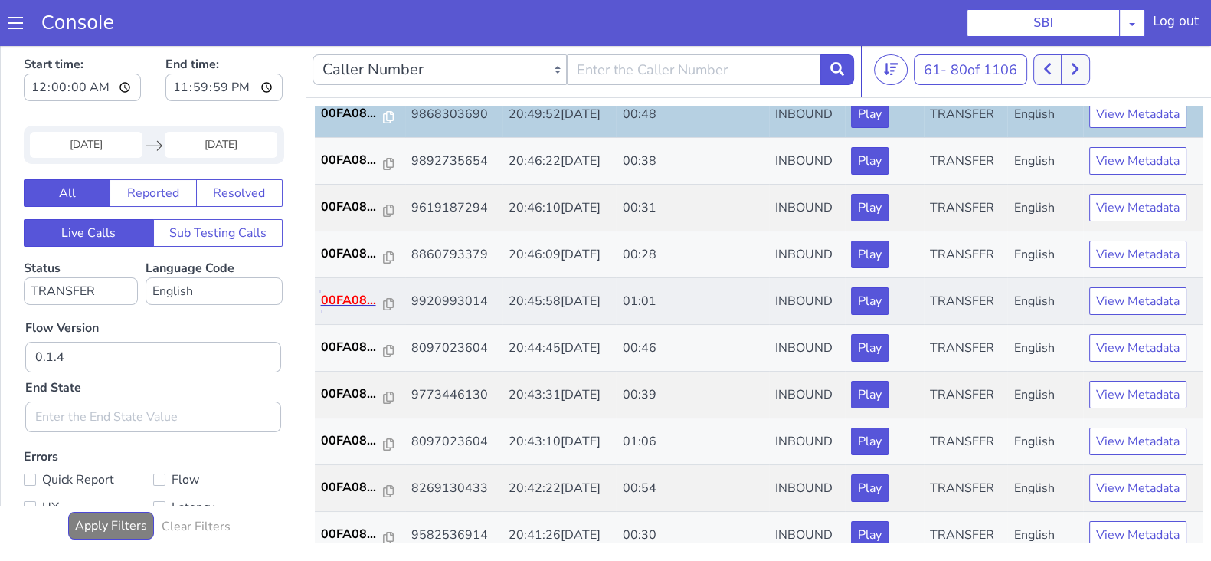
click at [333, 292] on p "00FA08..." at bounding box center [352, 300] width 63 height 18
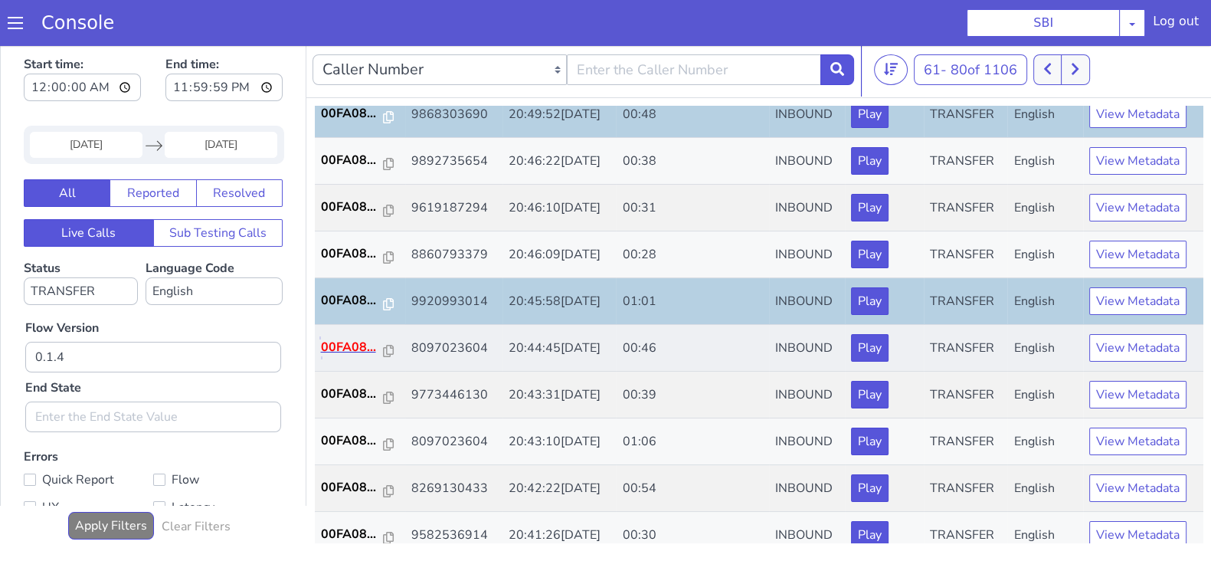
click at [360, 346] on p "00FA08..." at bounding box center [352, 347] width 63 height 18
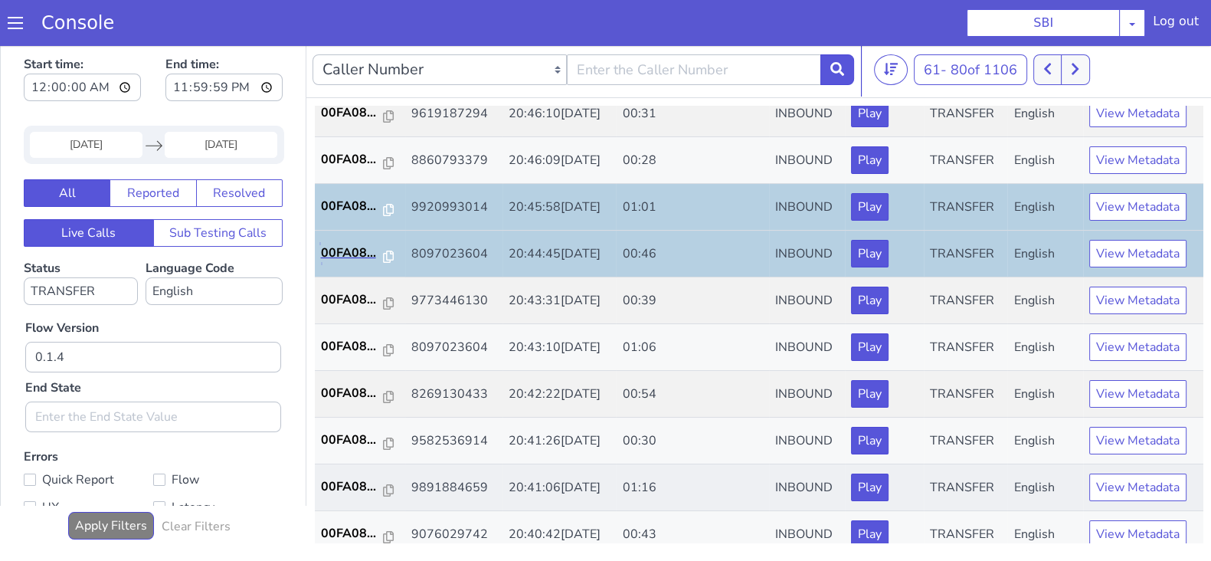
scroll to position [382, 0]
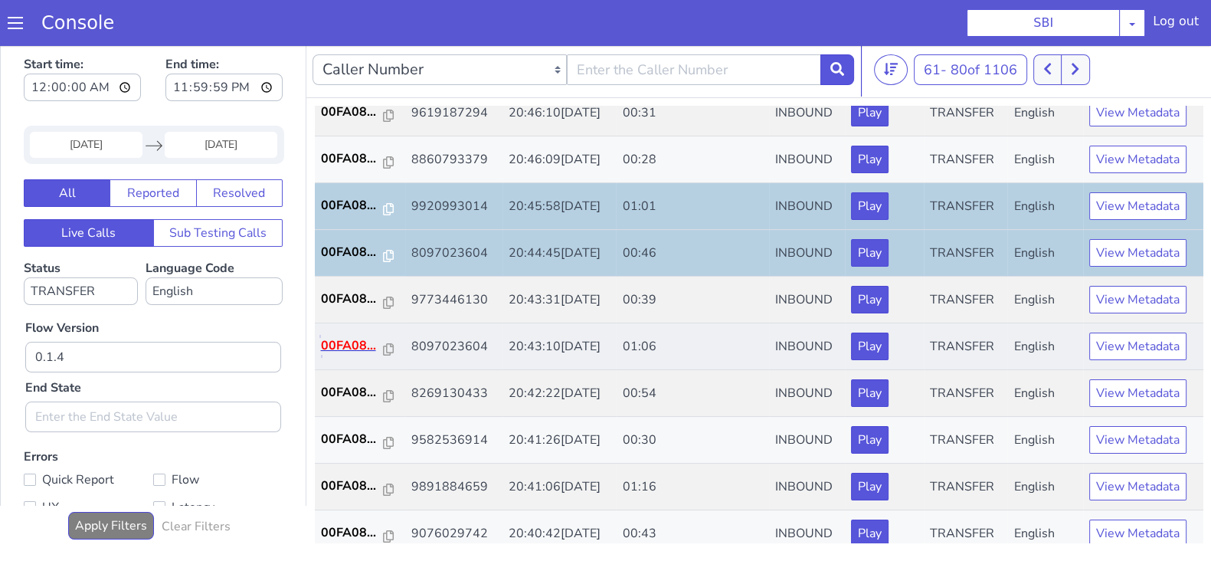
click at [349, 348] on p "00FA08..." at bounding box center [352, 345] width 63 height 18
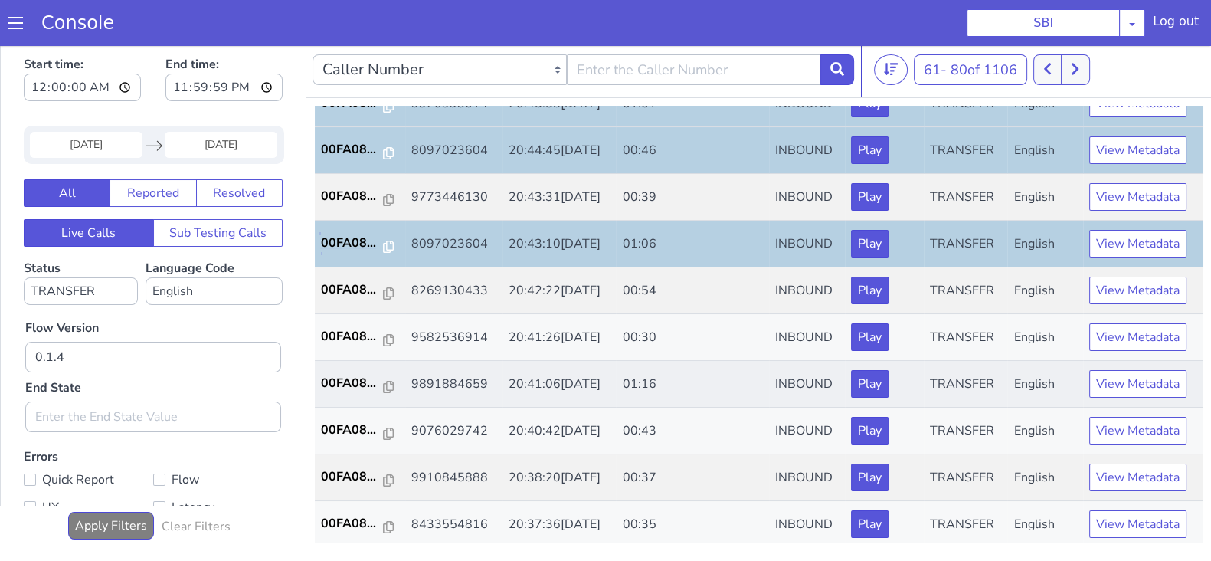
scroll to position [533, 0]
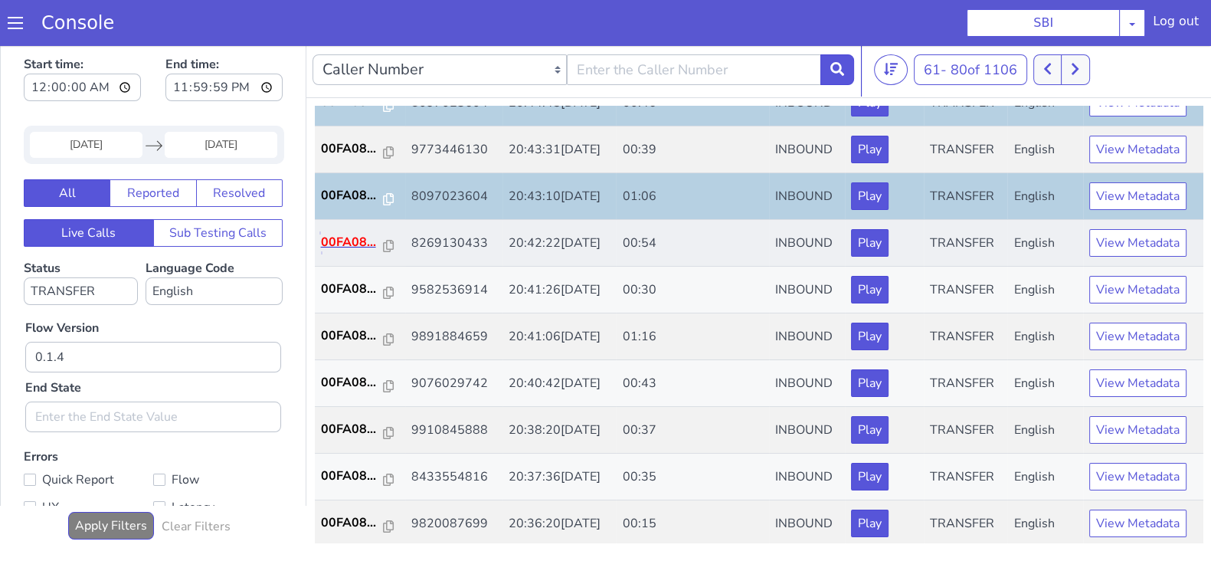
click at [350, 235] on p "00FA08..." at bounding box center [352, 242] width 63 height 18
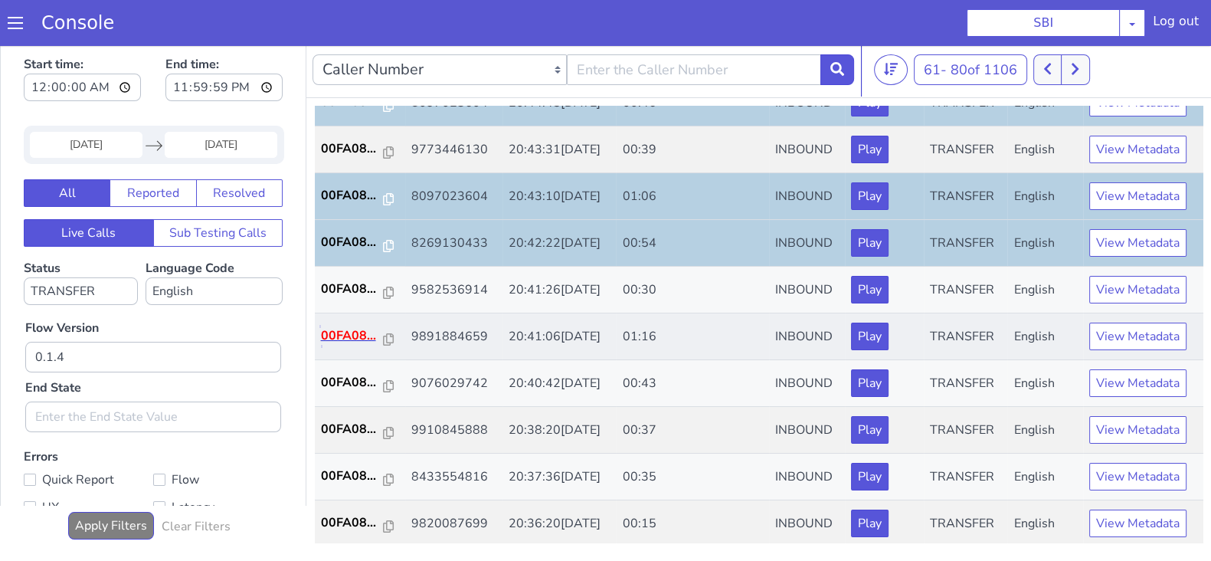
click at [352, 333] on p "00FA08..." at bounding box center [352, 335] width 63 height 18
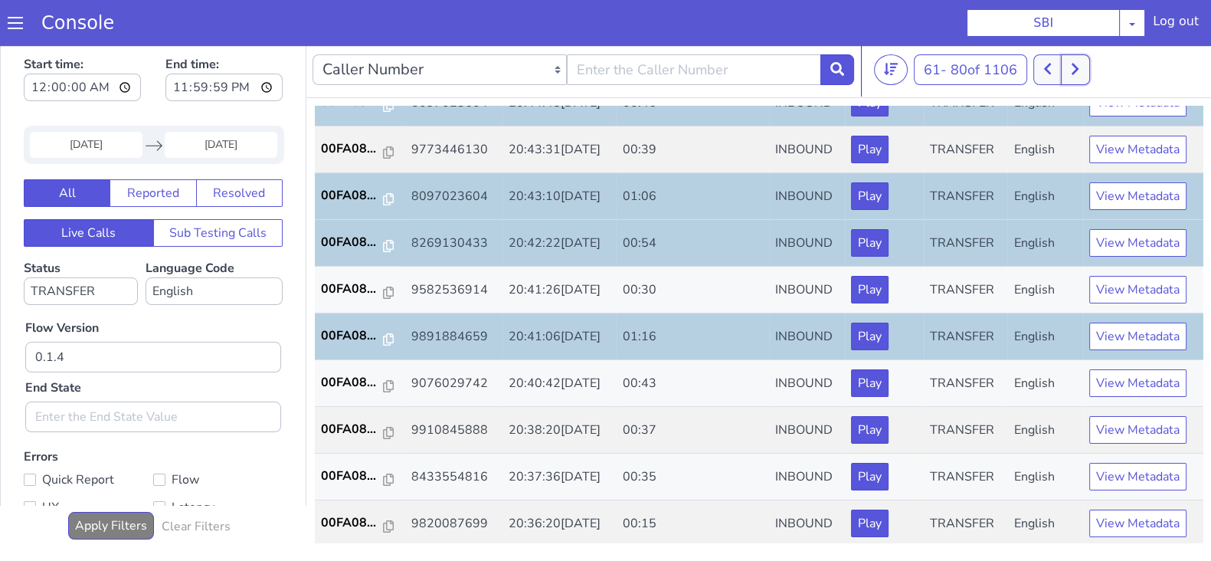
click at [1077, 74] on icon at bounding box center [1075, 69] width 7 height 11
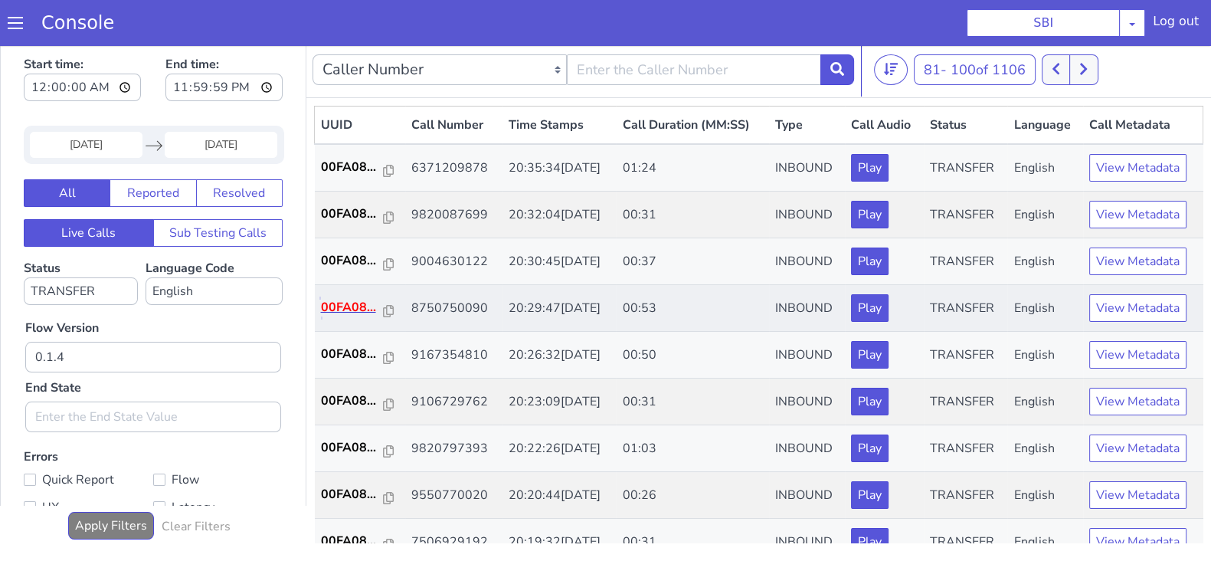
click at [350, 303] on p "00FA08..." at bounding box center [352, 307] width 63 height 18
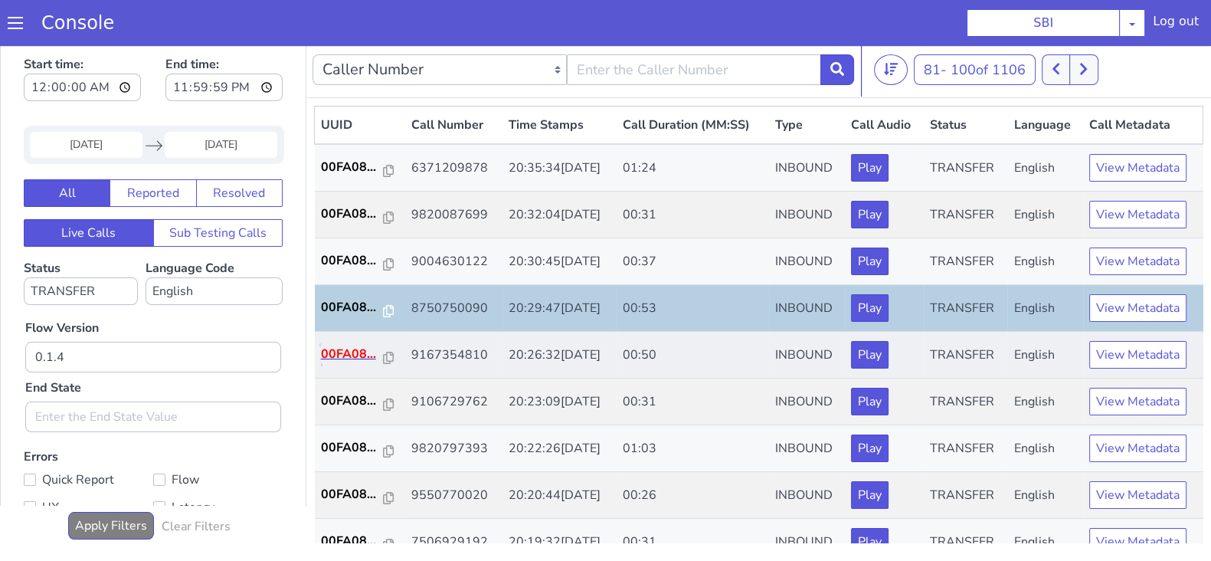
click at [354, 349] on p "00FA08..." at bounding box center [352, 354] width 63 height 18
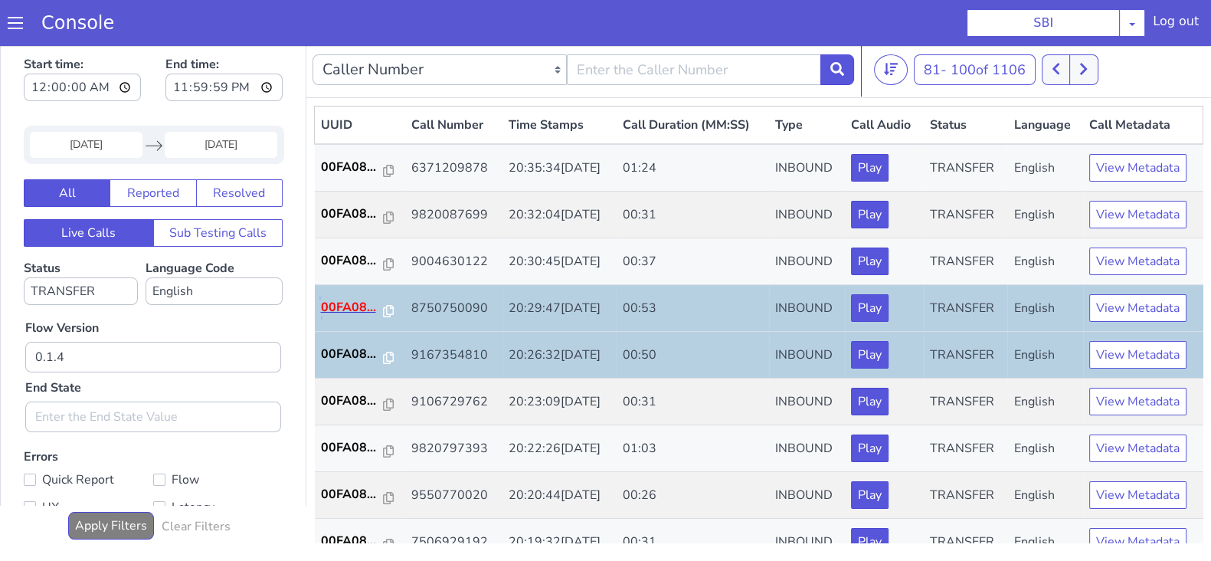
click at [352, 300] on p "00FA08..." at bounding box center [352, 307] width 63 height 18
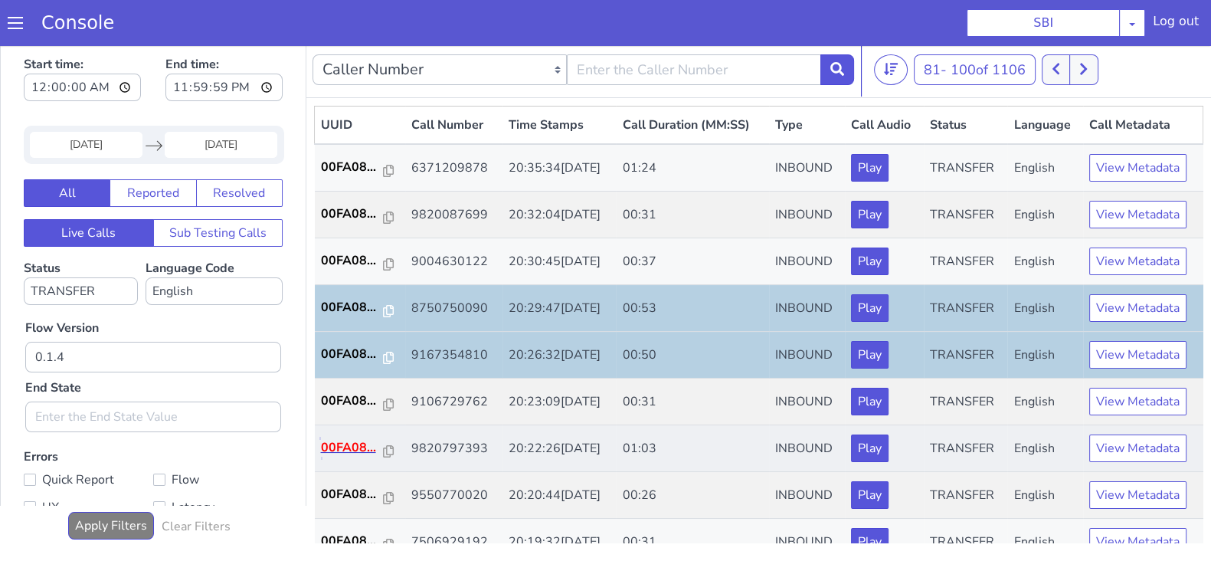
click at [364, 441] on p "00FA08..." at bounding box center [352, 447] width 63 height 18
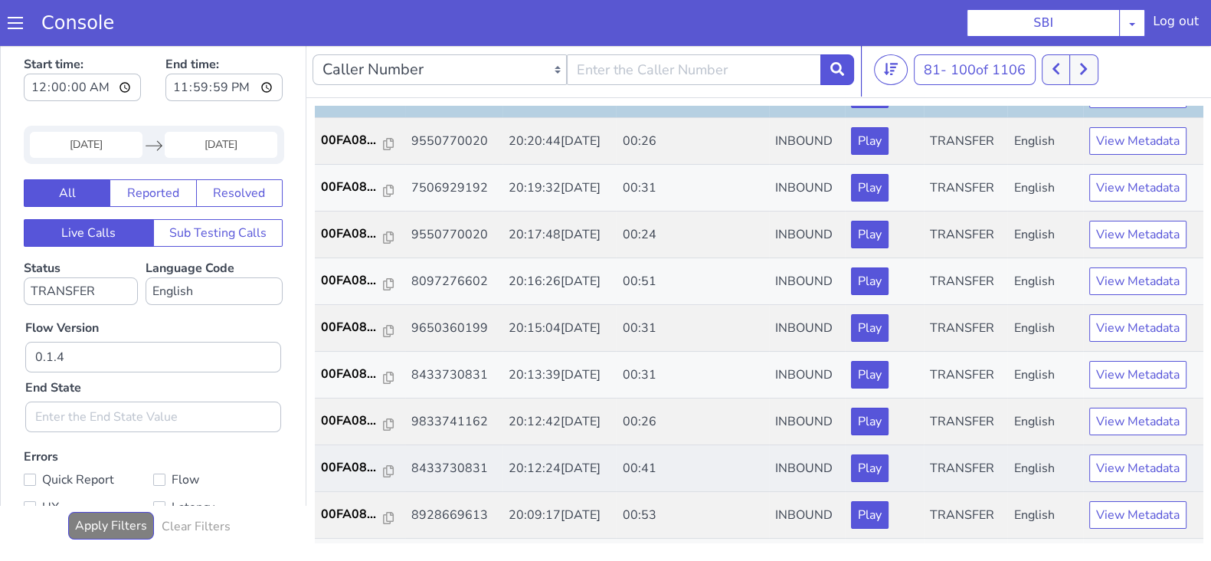
scroll to position [382, 0]
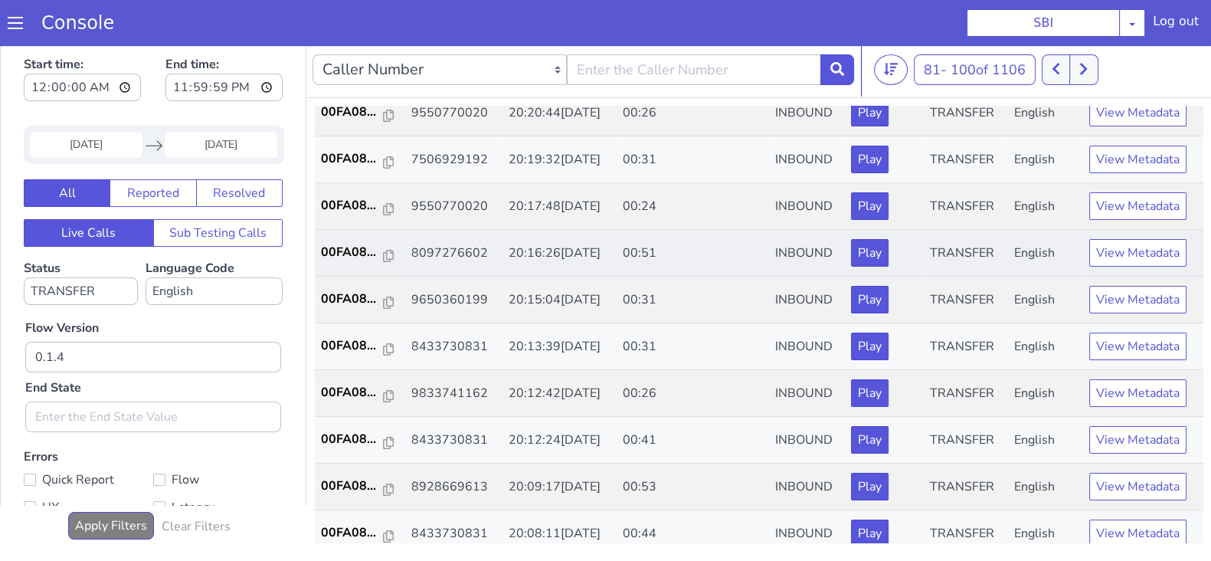
click at [332, 238] on td "00FA08..." at bounding box center [360, 253] width 90 height 47
click at [350, 257] on p "00FA08..." at bounding box center [352, 252] width 63 height 18
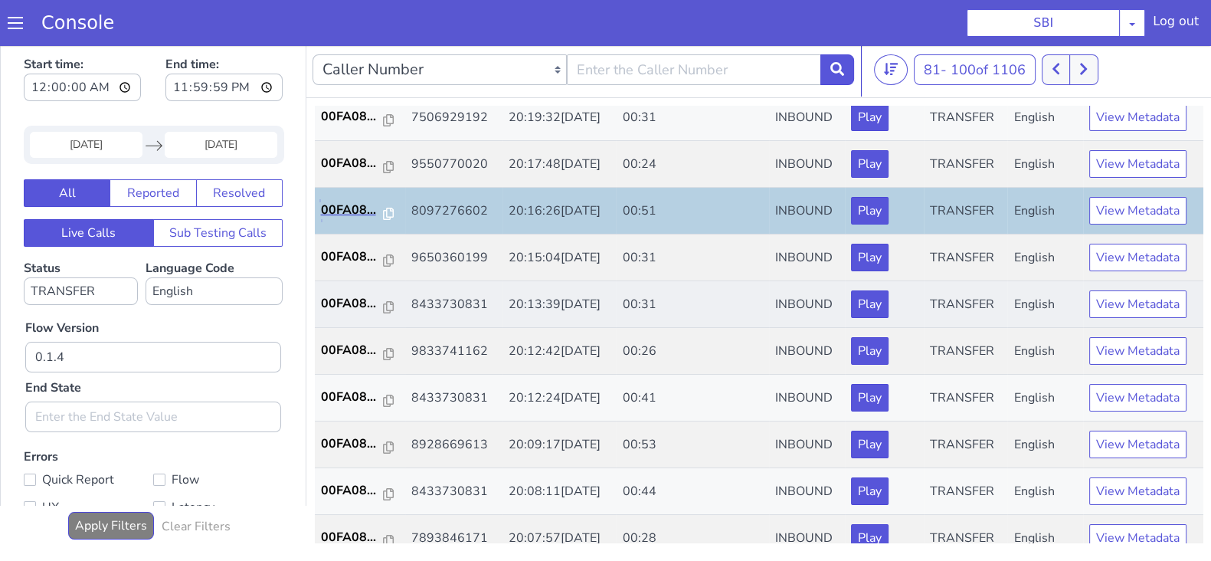
scroll to position [479, 0]
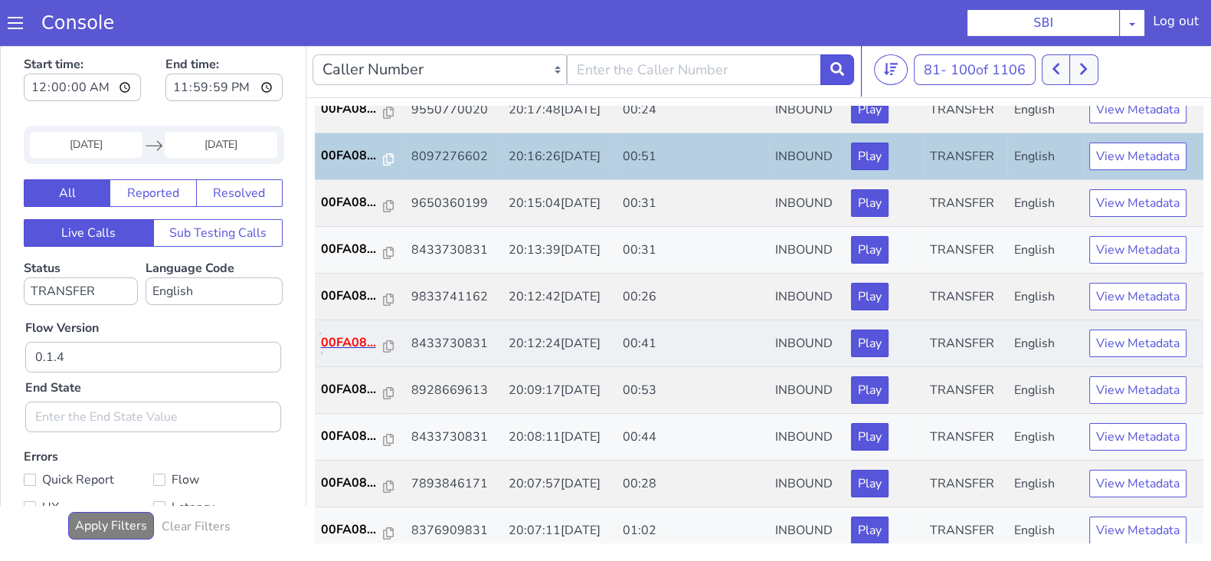
click at [351, 339] on p "00FA08..." at bounding box center [352, 342] width 63 height 18
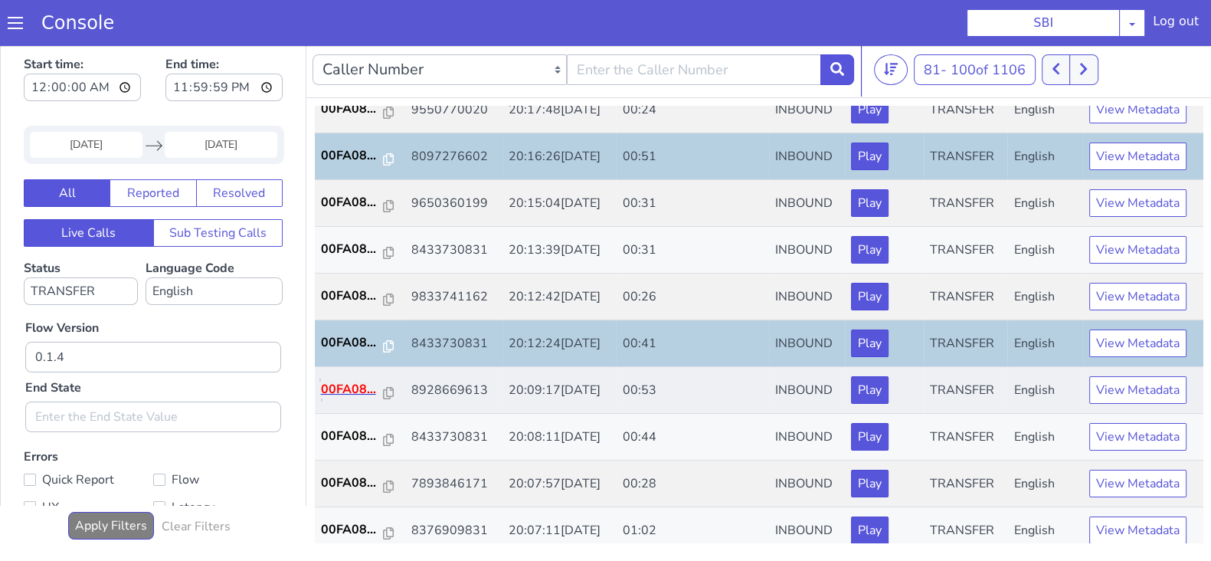
click at [346, 389] on p "00FA08..." at bounding box center [352, 389] width 63 height 18
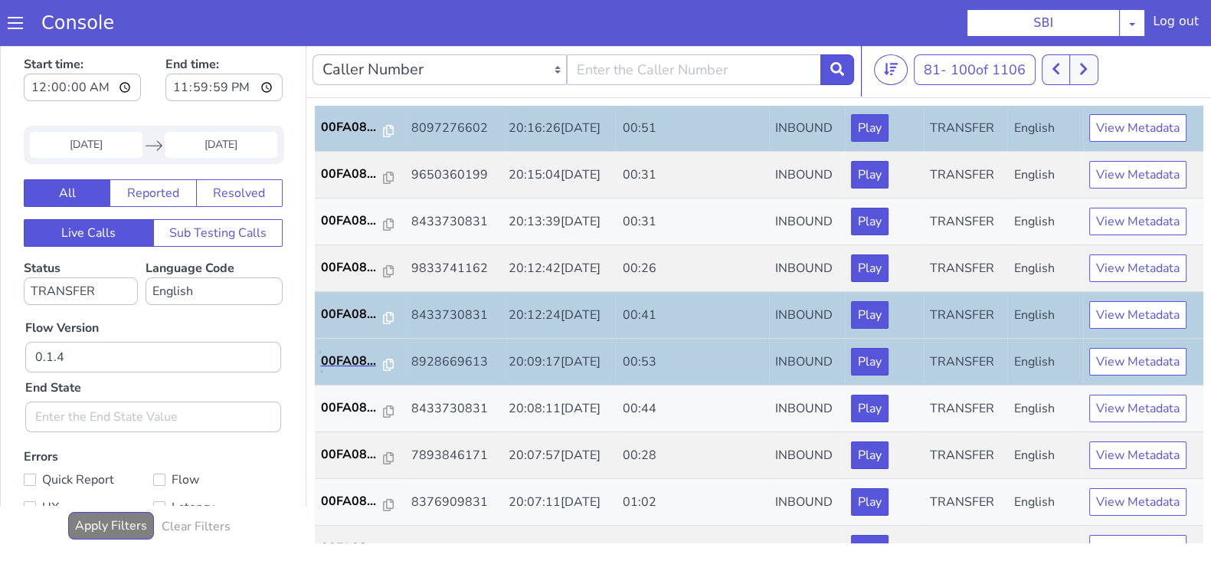
scroll to position [533, 0]
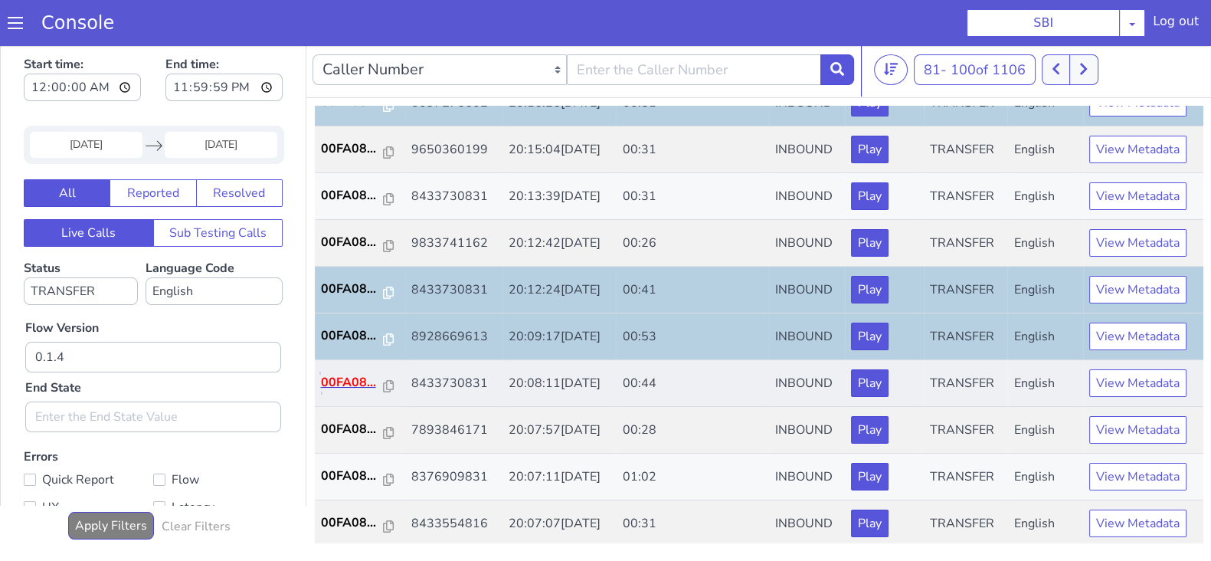
click at [342, 377] on p "00FA08..." at bounding box center [352, 382] width 63 height 18
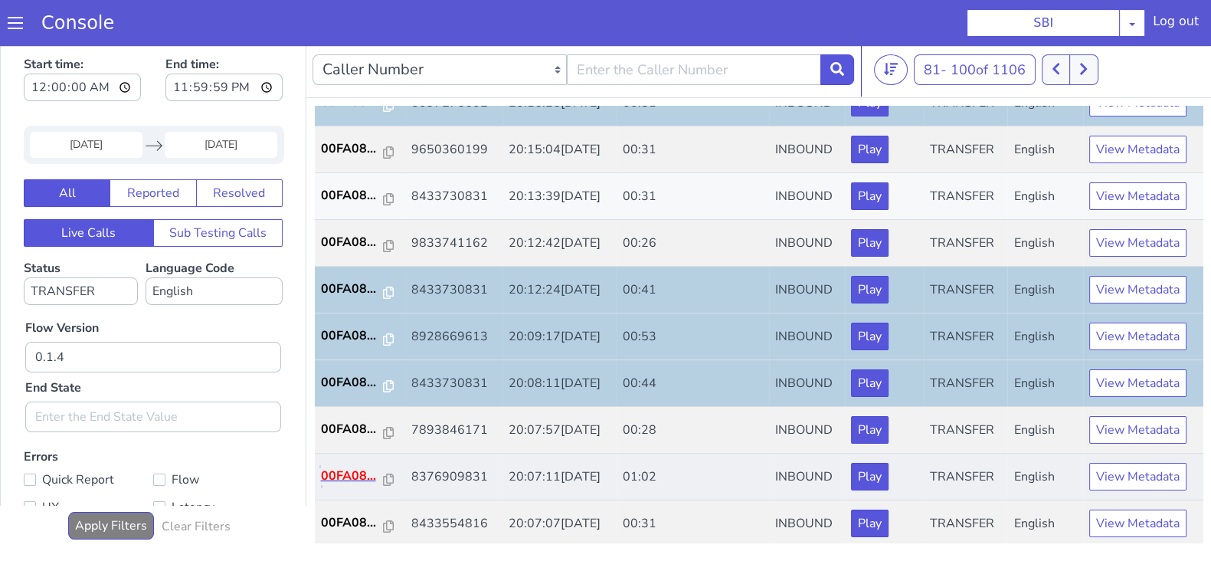
click at [349, 470] on p "00FA08..." at bounding box center [352, 476] width 63 height 18
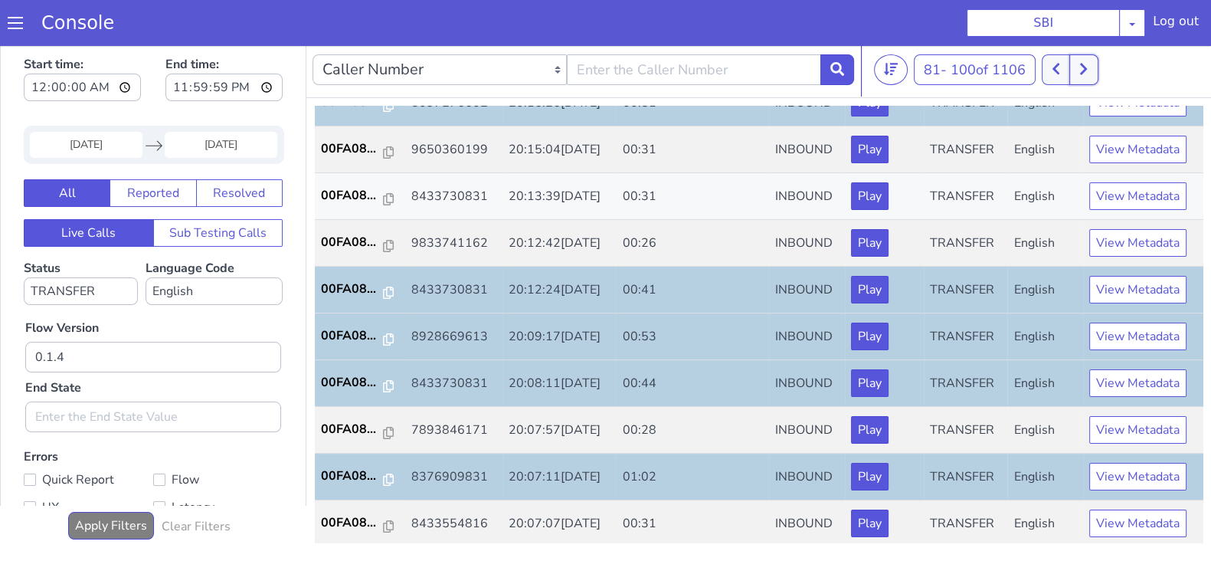
click at [1087, 74] on icon at bounding box center [1084, 69] width 8 height 14
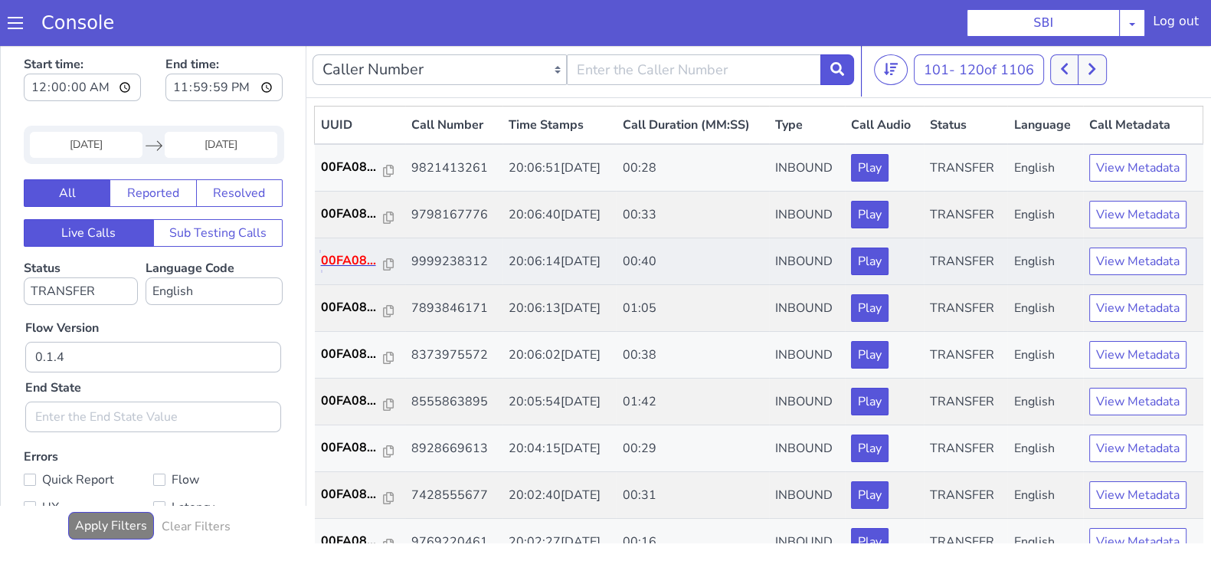
click at [338, 258] on p "00FA08..." at bounding box center [352, 260] width 63 height 18
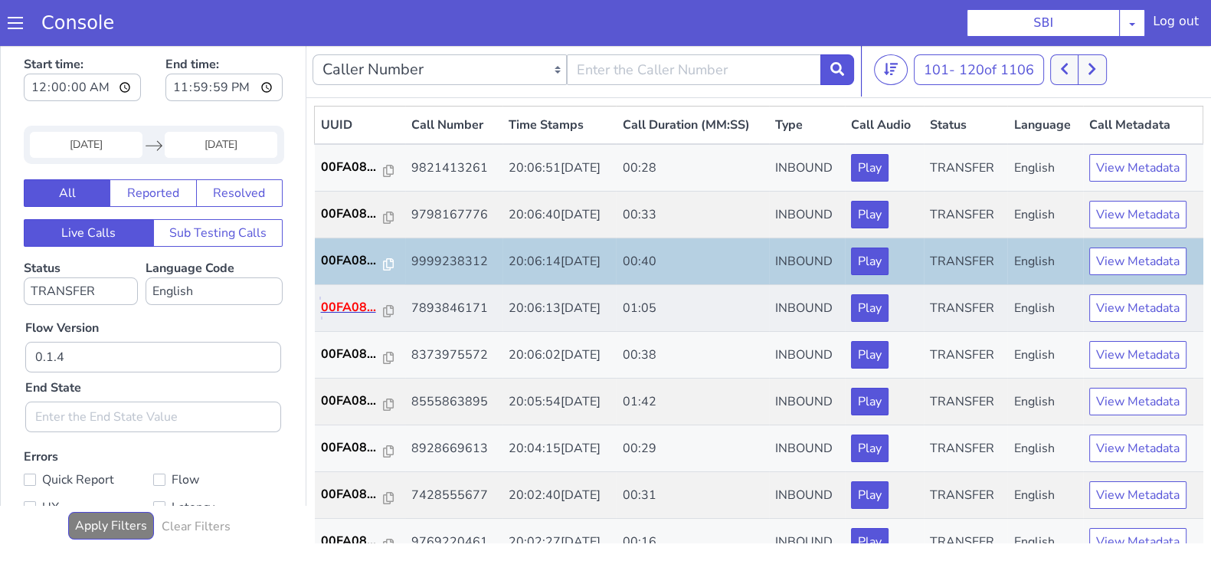
click at [336, 303] on p "00FA08..." at bounding box center [352, 307] width 63 height 18
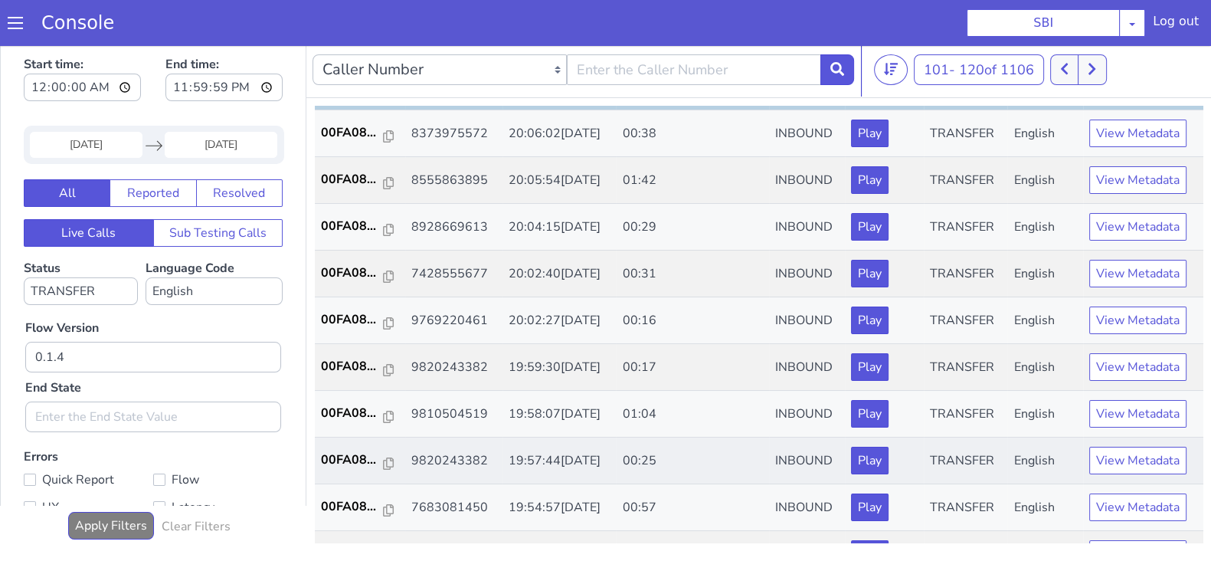
scroll to position [191, 0]
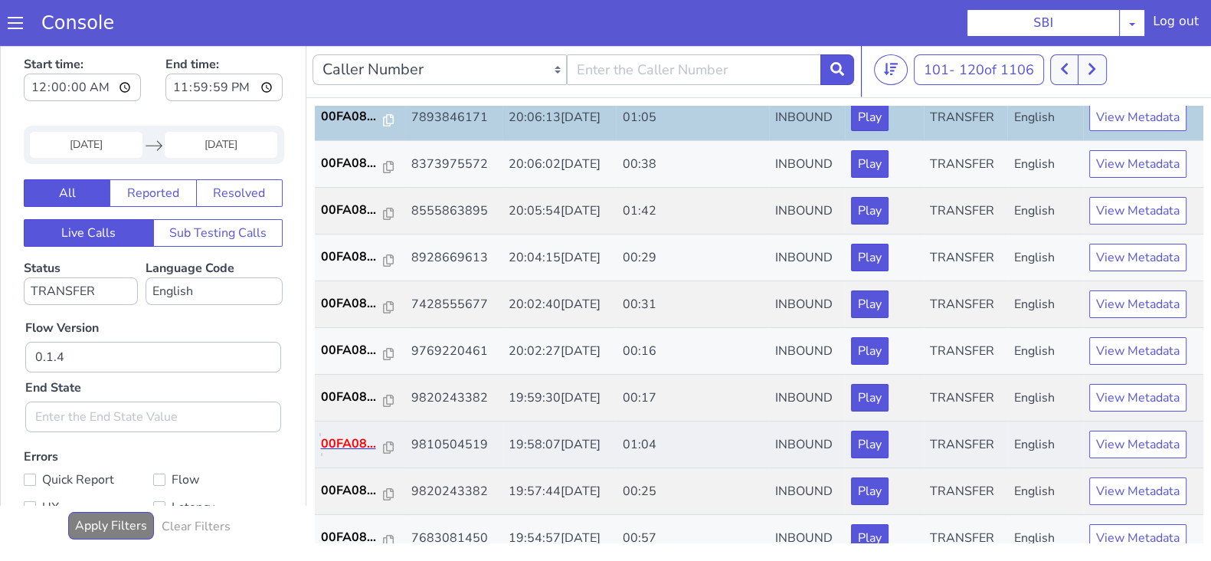
click at [356, 434] on p "00FA08..." at bounding box center [352, 443] width 63 height 18
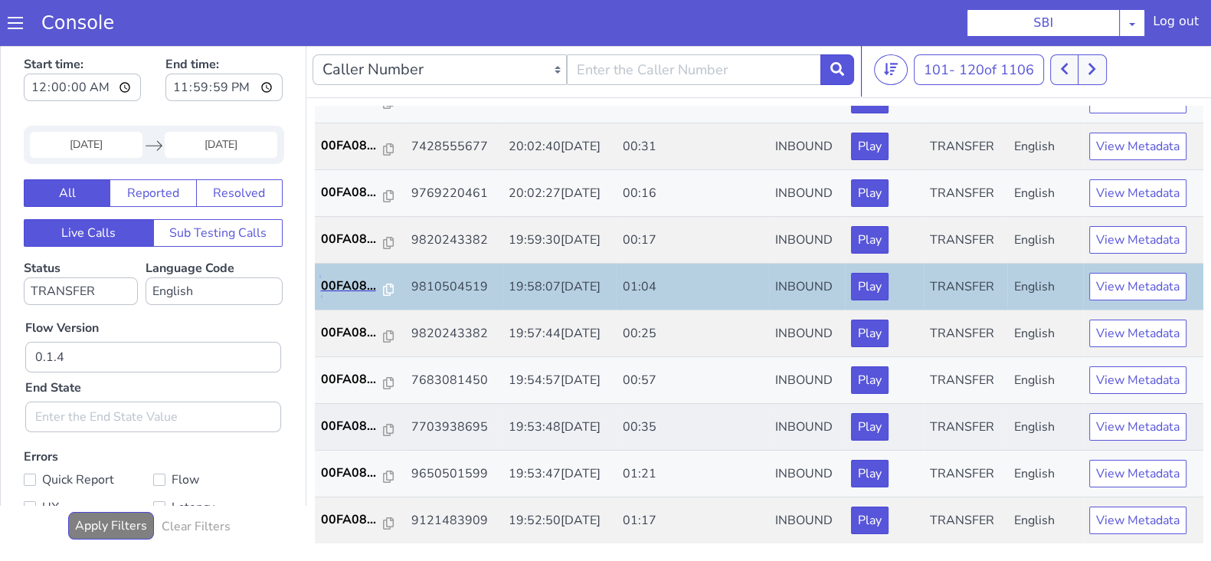
scroll to position [382, 0]
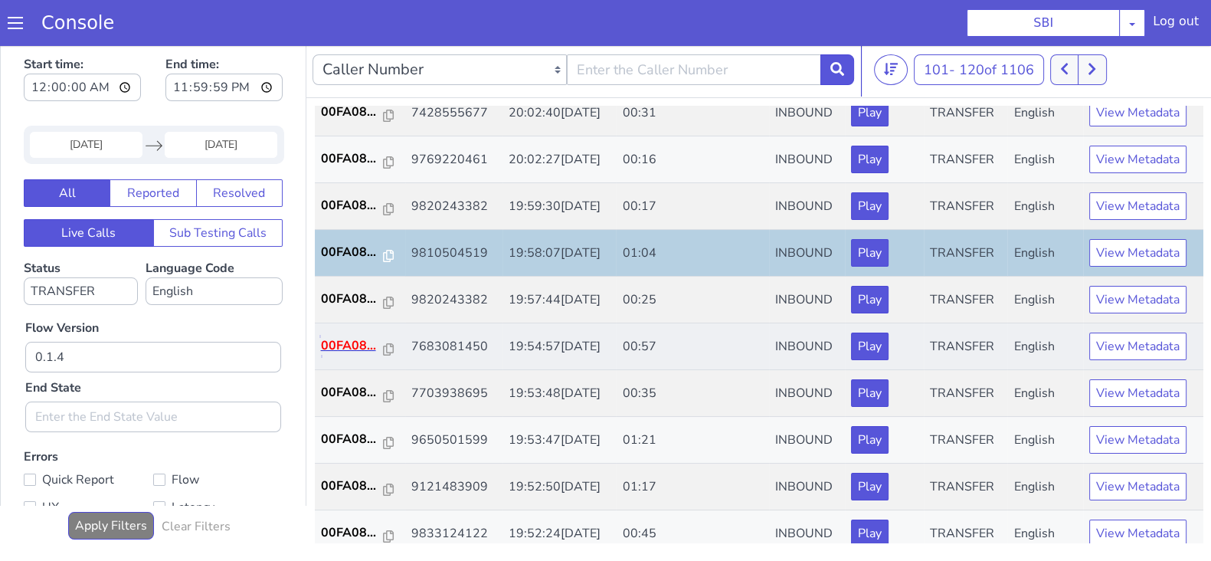
click at [339, 342] on p "00FA08..." at bounding box center [352, 345] width 63 height 18
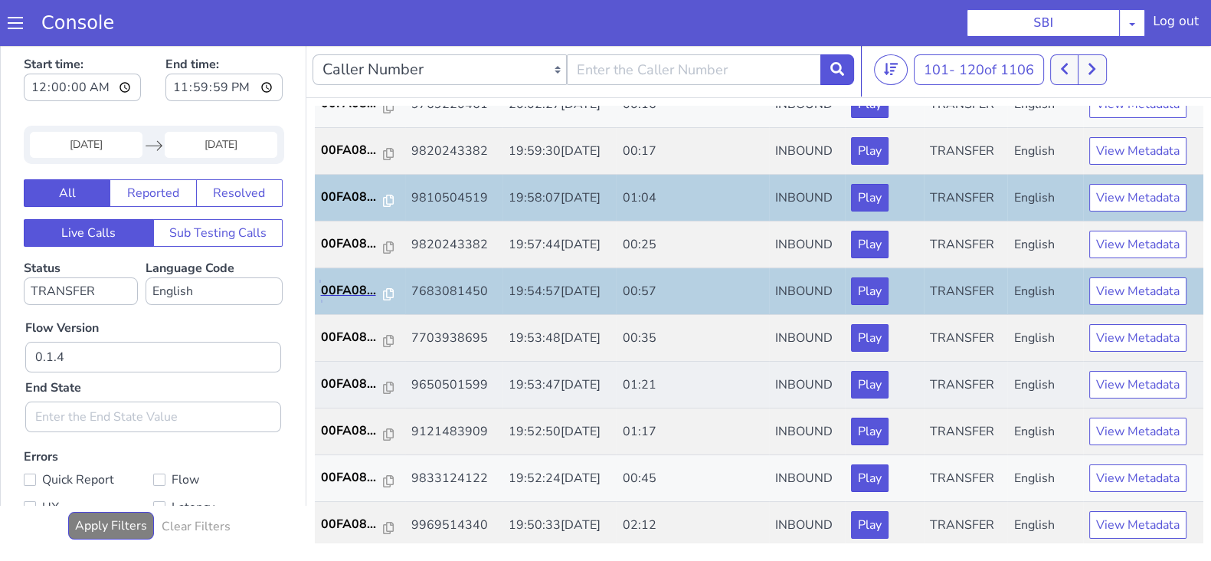
scroll to position [479, 0]
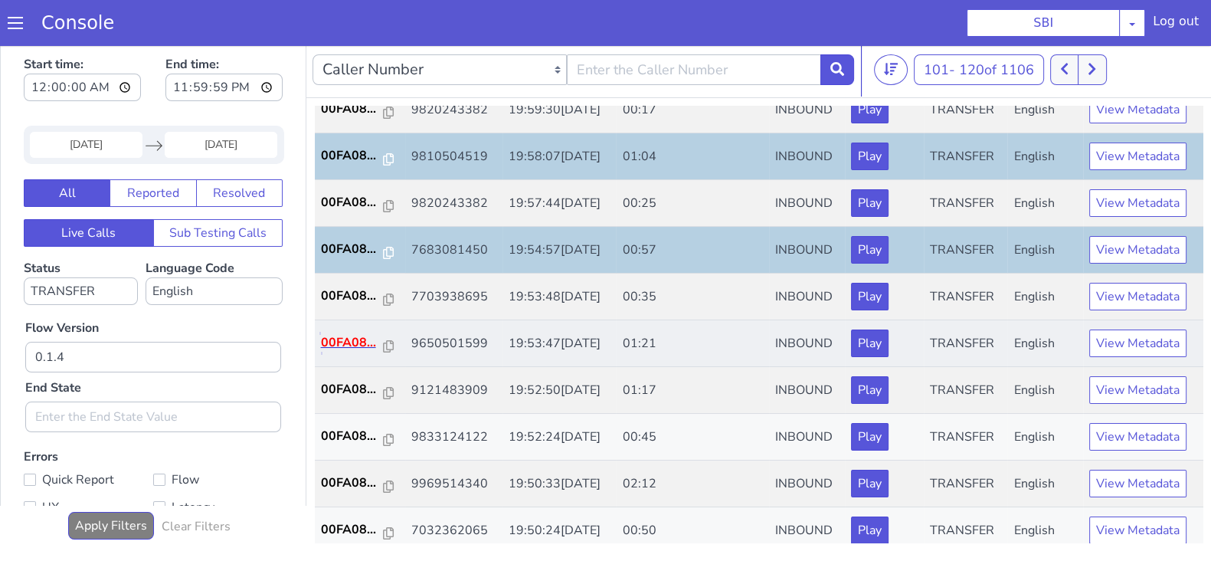
click at [359, 342] on p "00FA08..." at bounding box center [352, 342] width 63 height 18
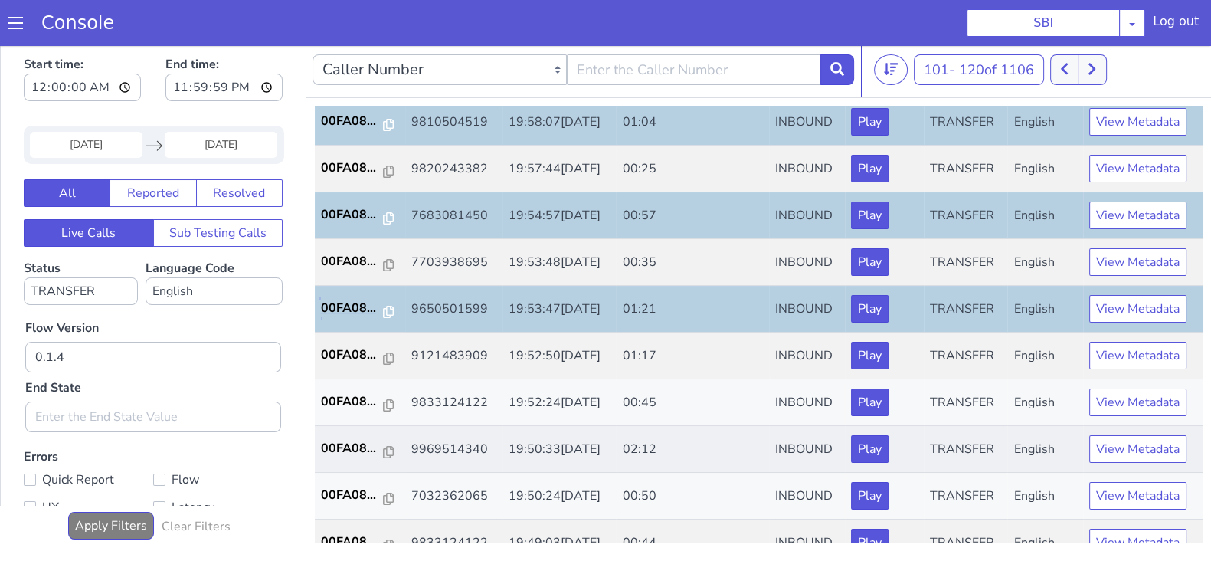
scroll to position [533, 0]
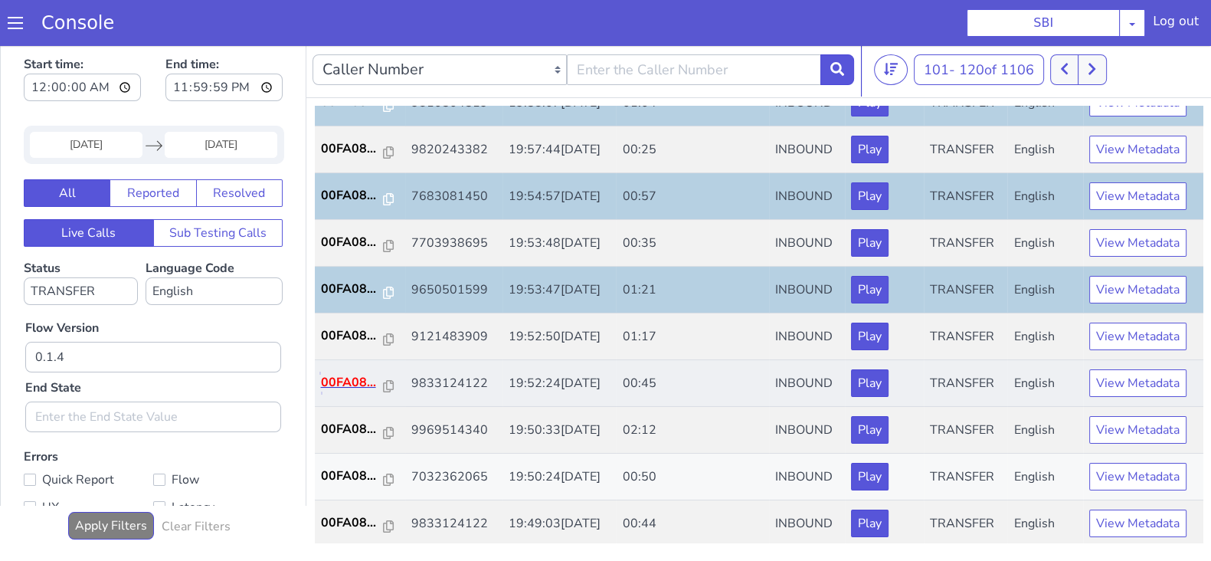
click at [353, 379] on p "00FA08..." at bounding box center [352, 382] width 63 height 18
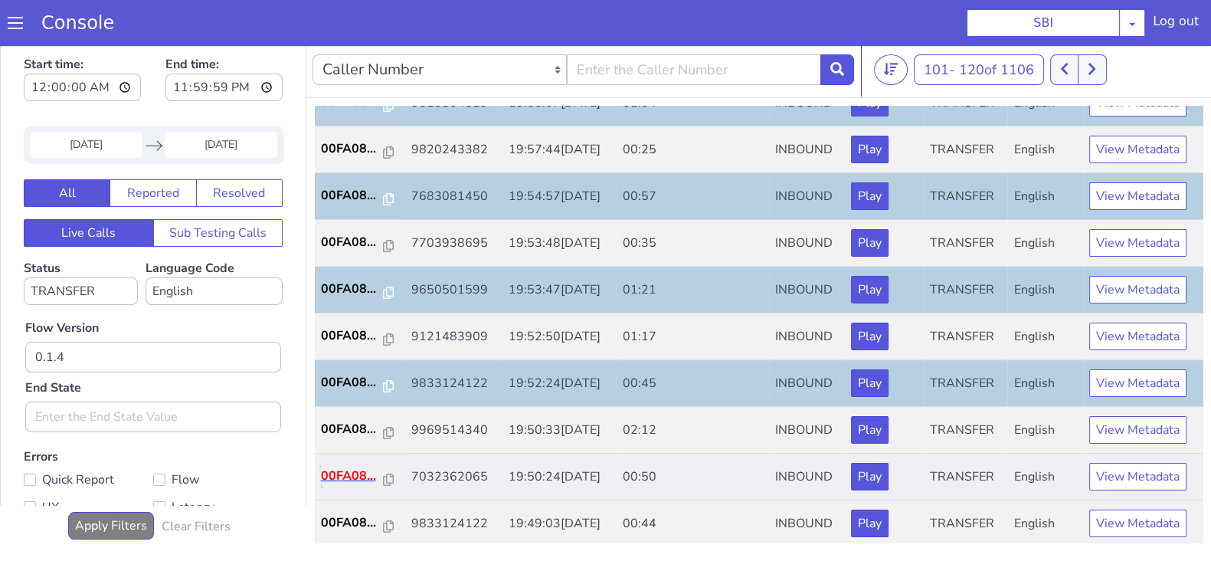
click at [340, 470] on p "00FA08..." at bounding box center [352, 476] width 63 height 18
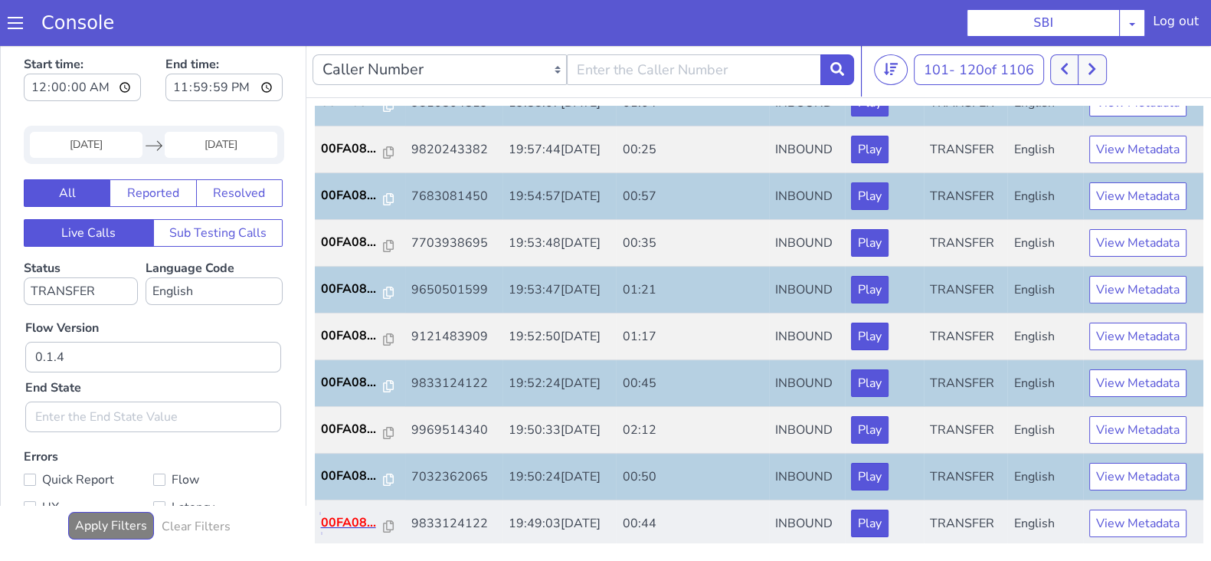
click at [346, 519] on p "00FA08..." at bounding box center [352, 522] width 63 height 18
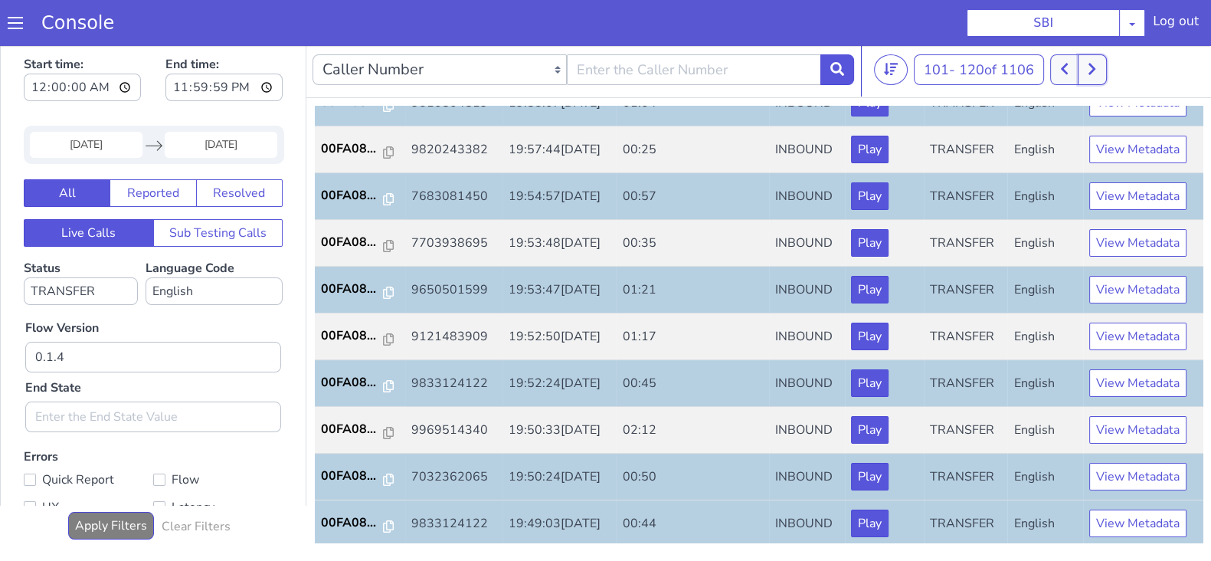
click at [1088, 66] on button at bounding box center [1092, 69] width 28 height 31
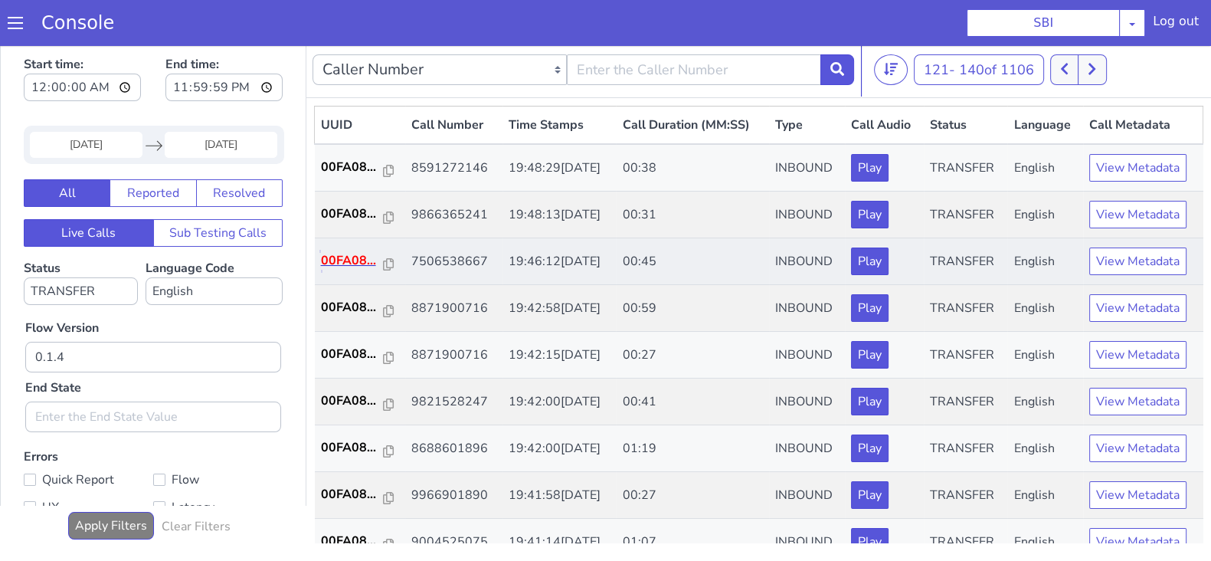
click at [345, 258] on p "00FA08..." at bounding box center [352, 260] width 63 height 18
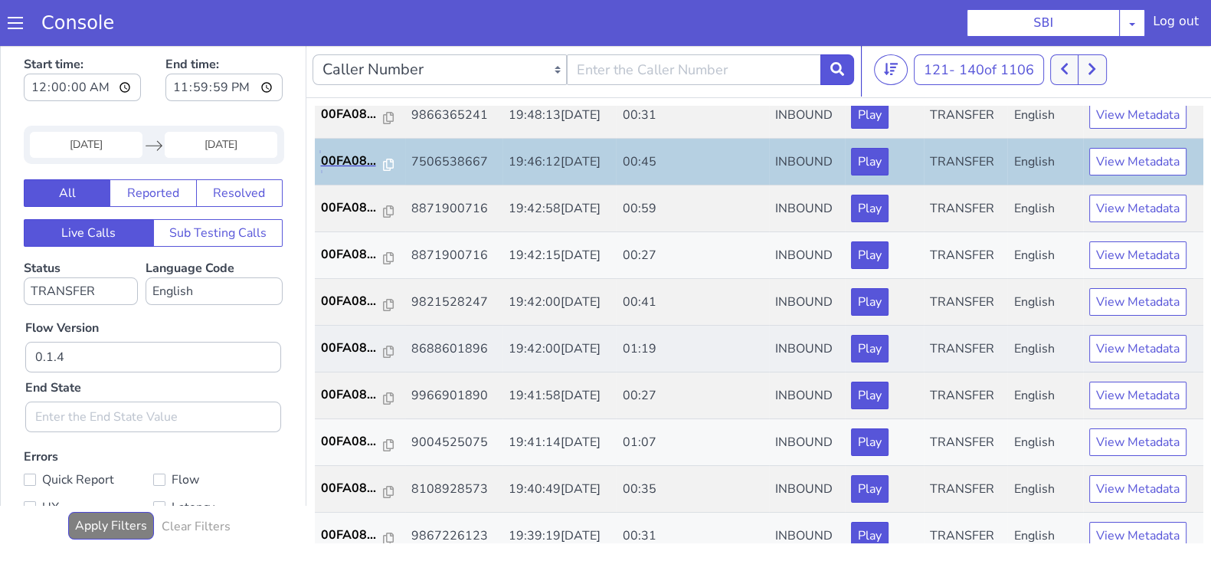
scroll to position [287, 0]
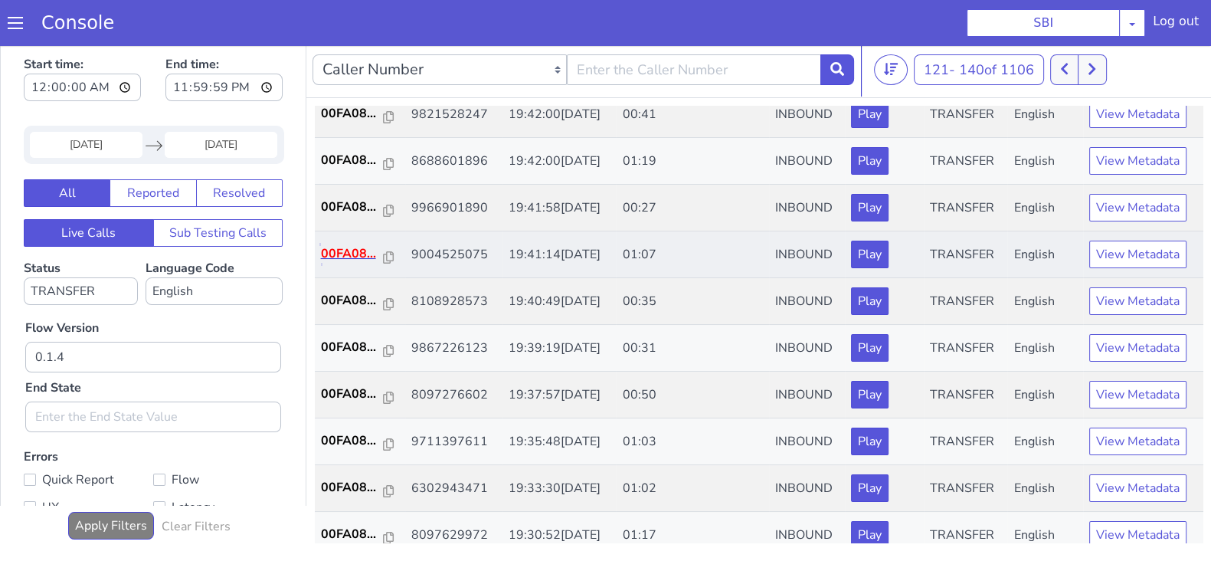
click at [343, 246] on p "00FA08..." at bounding box center [352, 253] width 63 height 18
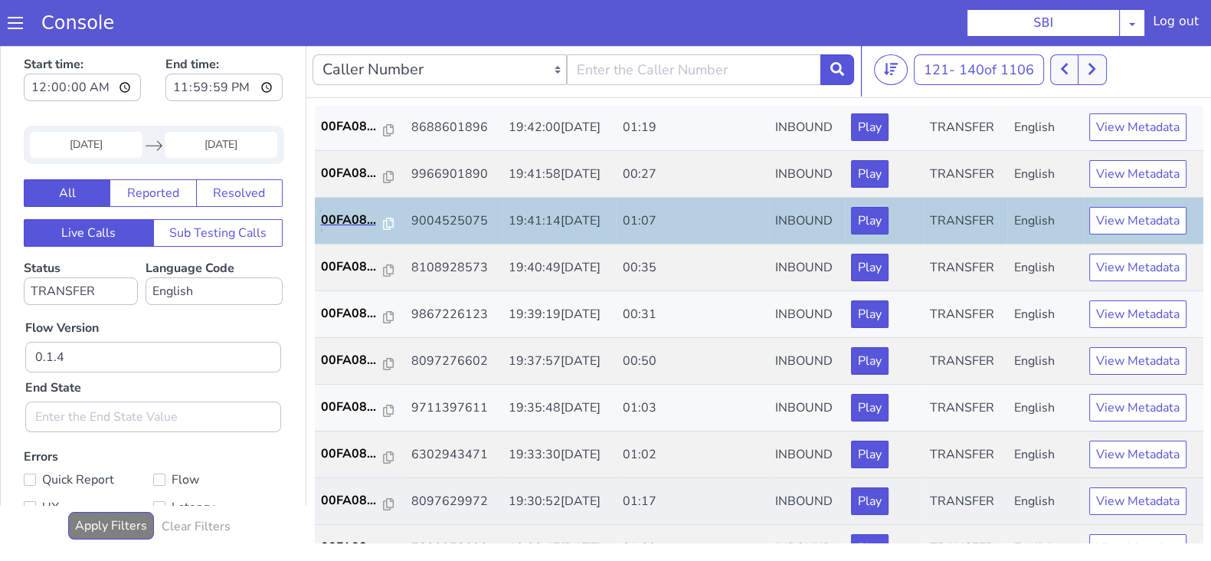
scroll to position [479, 0]
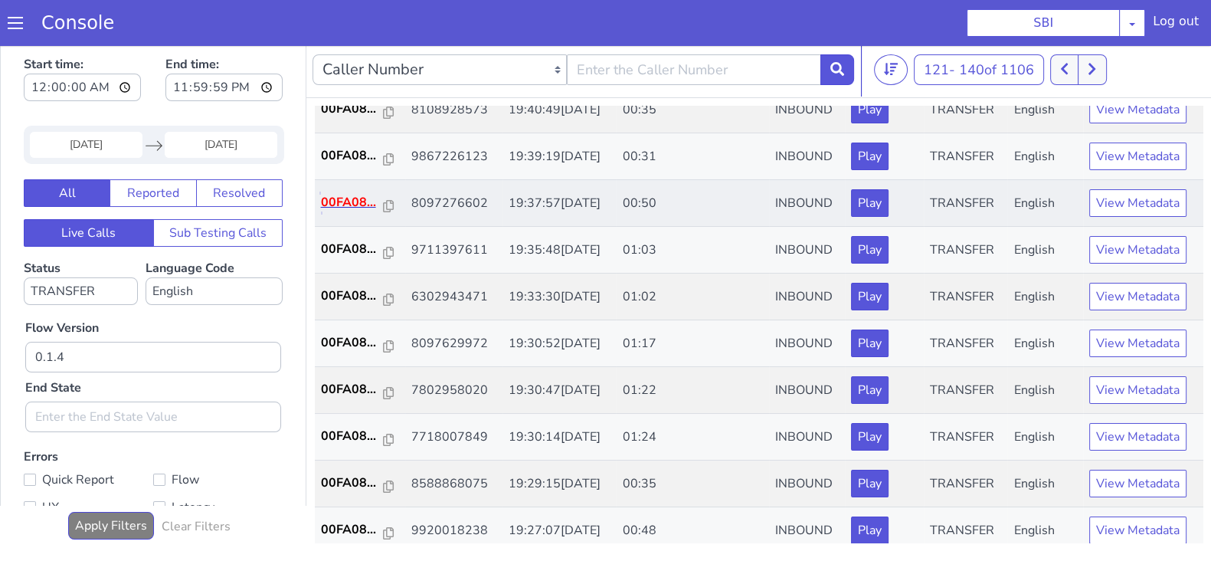
click at [345, 201] on p "00FA08..." at bounding box center [352, 202] width 63 height 18
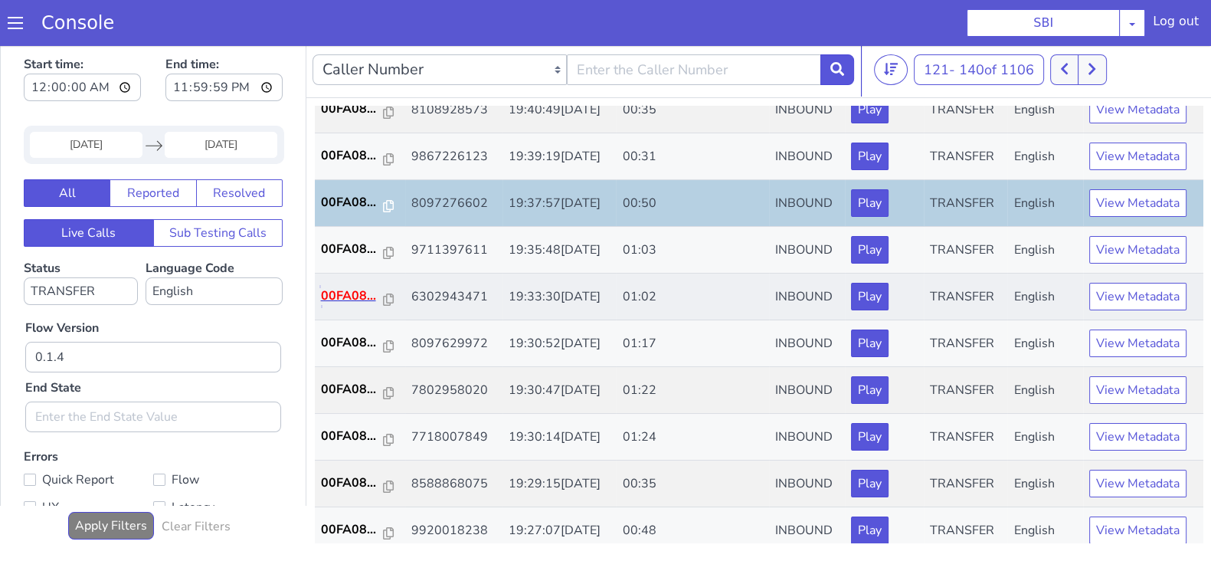
click at [341, 293] on p "00FA08..." at bounding box center [352, 296] width 63 height 18
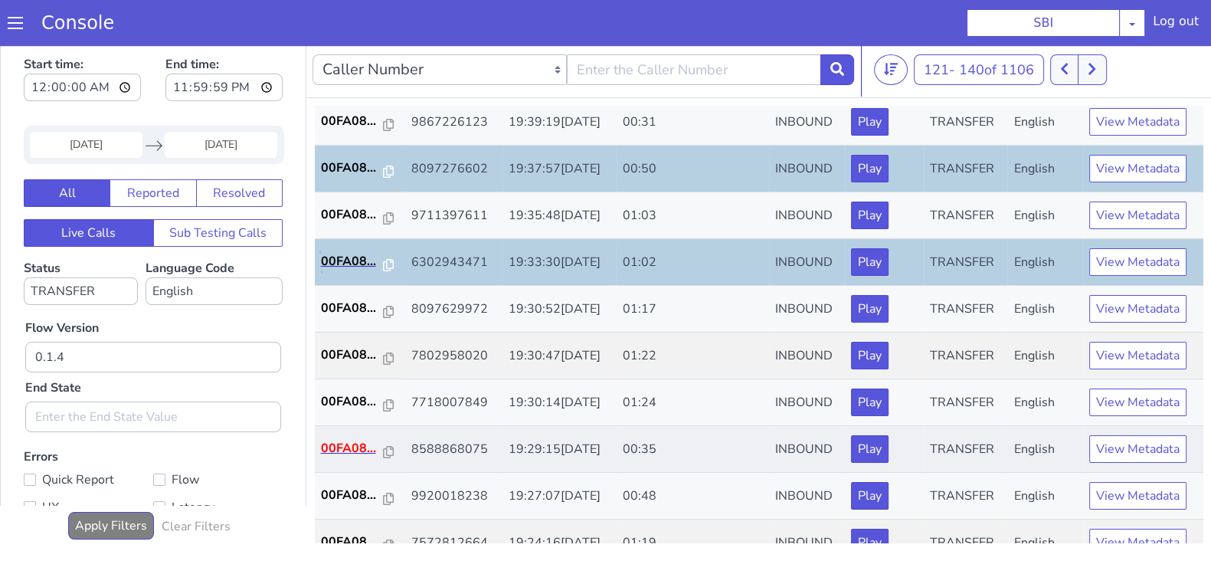
scroll to position [533, 0]
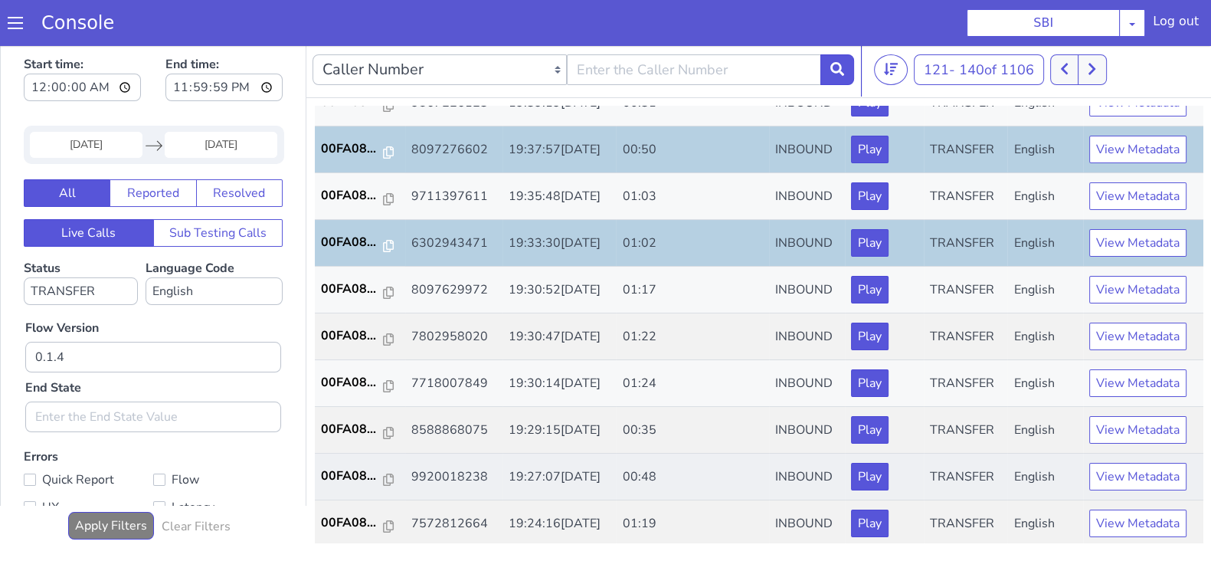
click at [349, 482] on td "00FA08..." at bounding box center [360, 477] width 90 height 47
click at [349, 469] on p "00FA08..." at bounding box center [352, 476] width 63 height 18
